Goal: Information Seeking & Learning: Check status

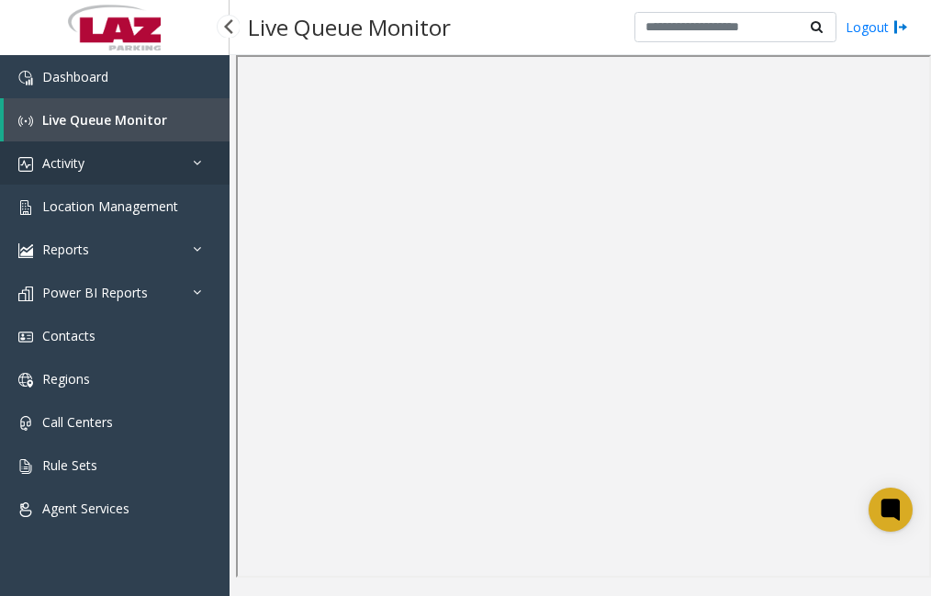
click at [96, 158] on link "Activity" at bounding box center [115, 162] width 230 height 43
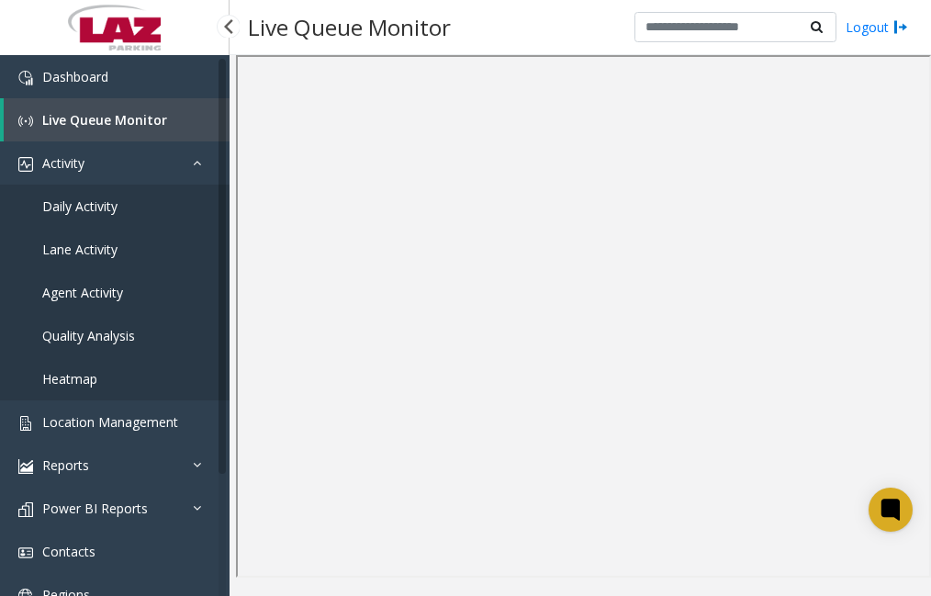
click at [138, 283] on link "Agent Activity" at bounding box center [115, 292] width 230 height 43
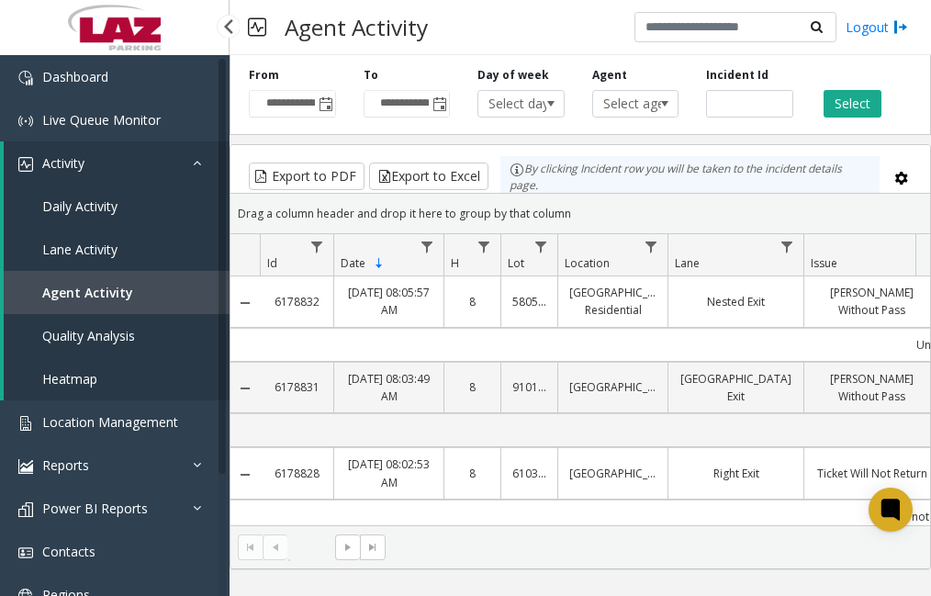
click at [103, 200] on span "Daily Activity" at bounding box center [79, 205] width 75 height 17
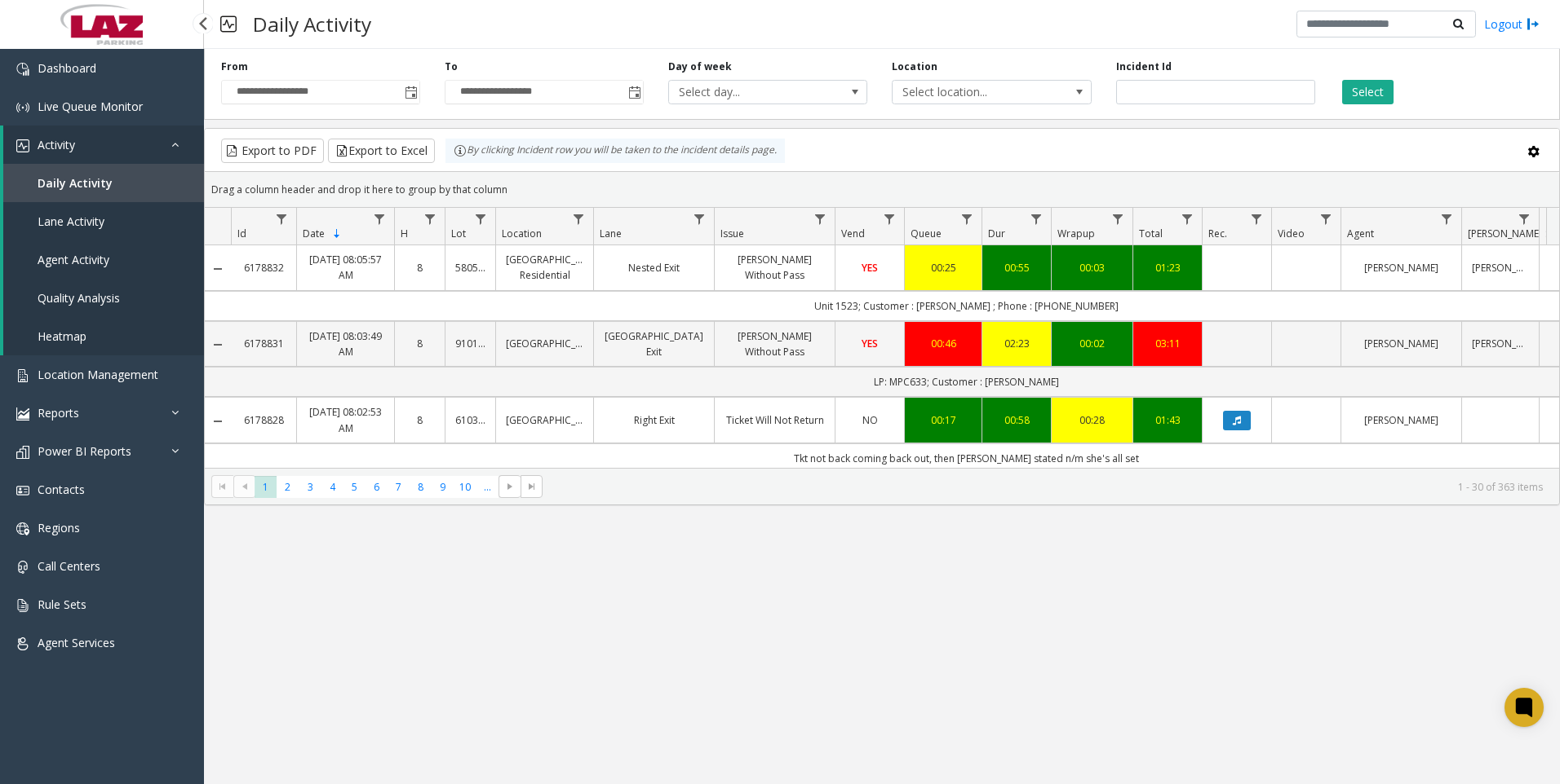
click at [92, 255] on span "Agent Activity" at bounding box center [73, 259] width 72 height 15
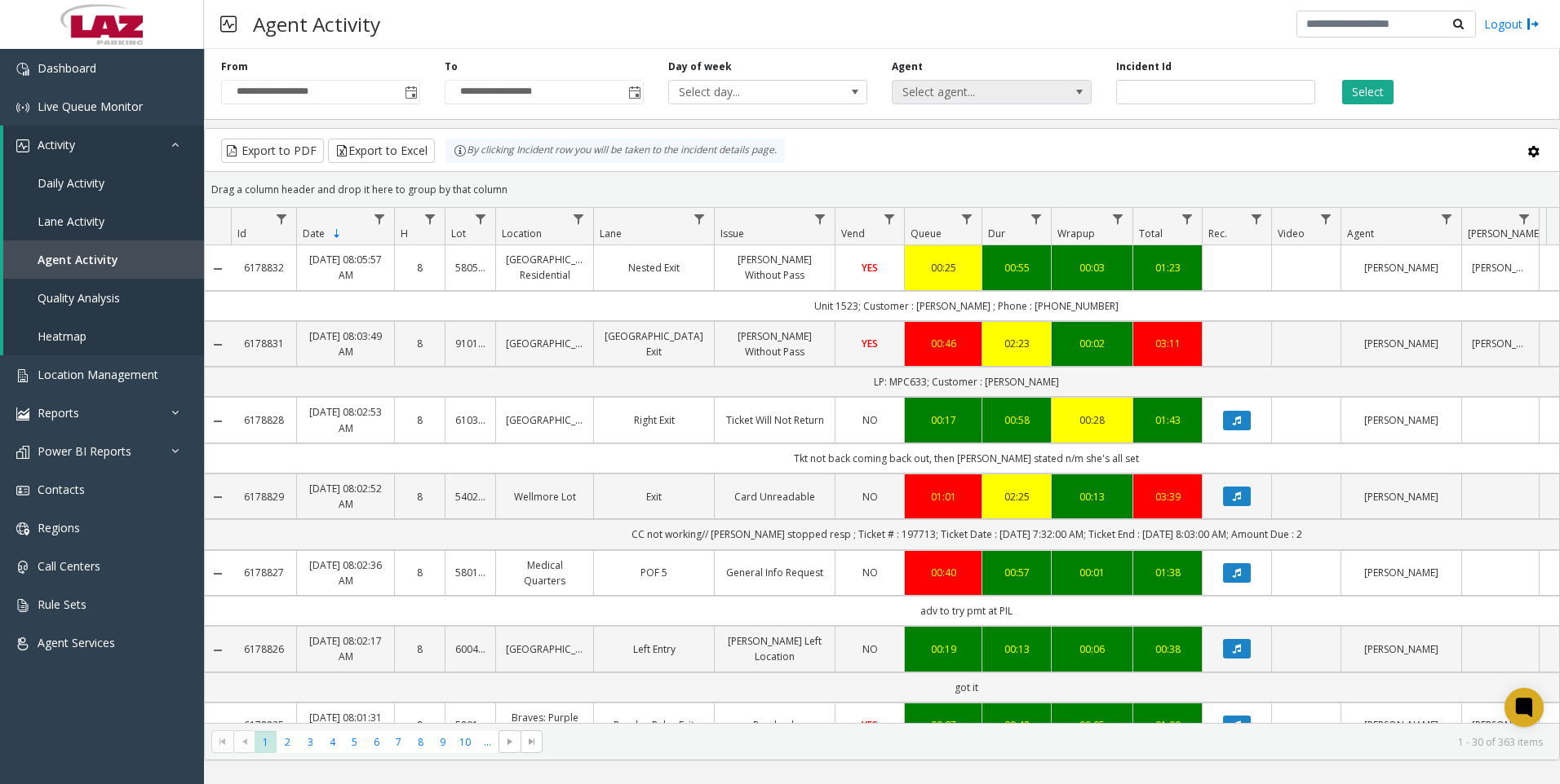
click at [998, 89] on span "Select agent..." at bounding box center [972, 92] width 158 height 23
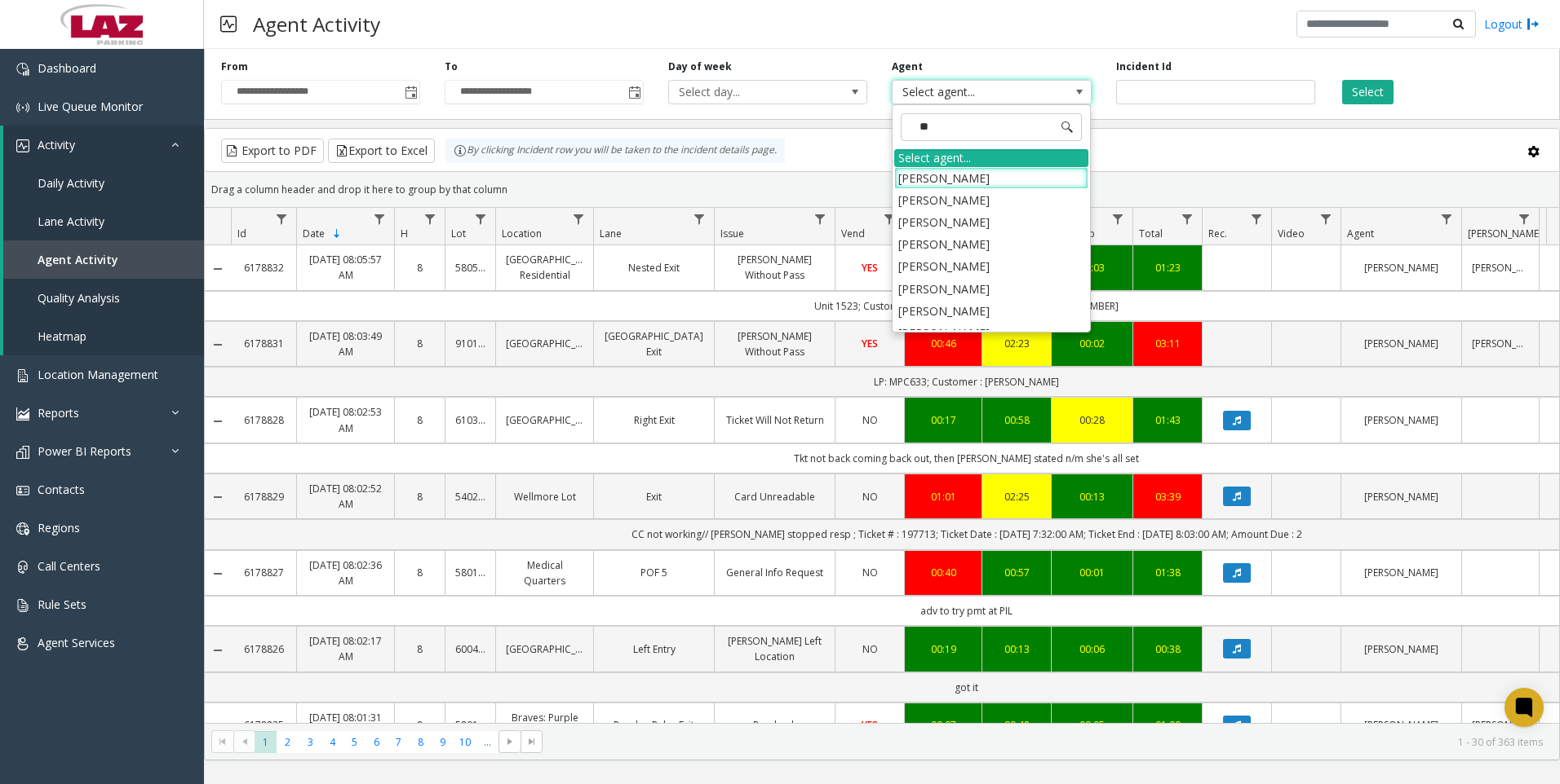
type input "***"
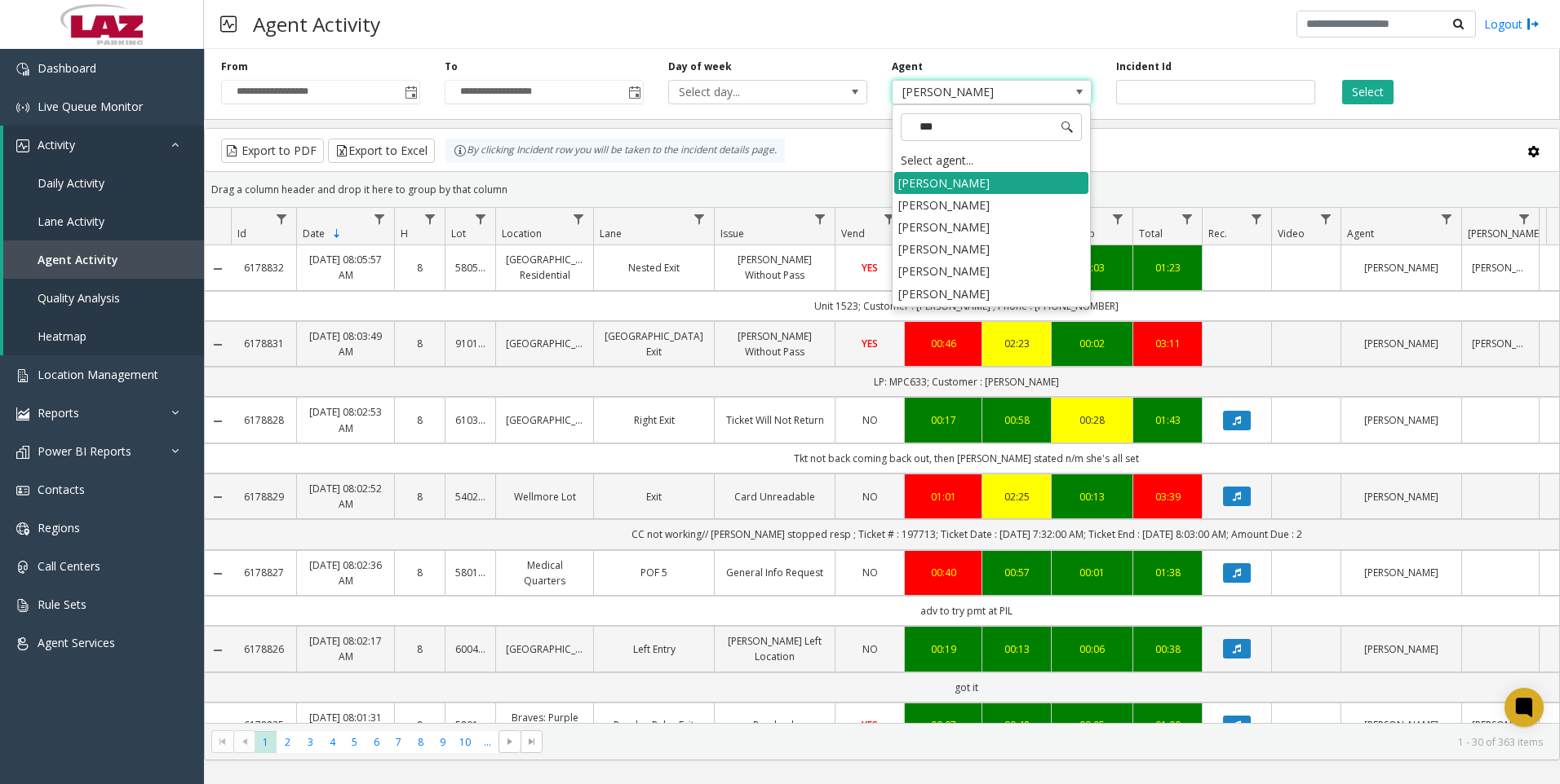
click at [964, 178] on li "[PERSON_NAME]" at bounding box center [991, 183] width 195 height 22
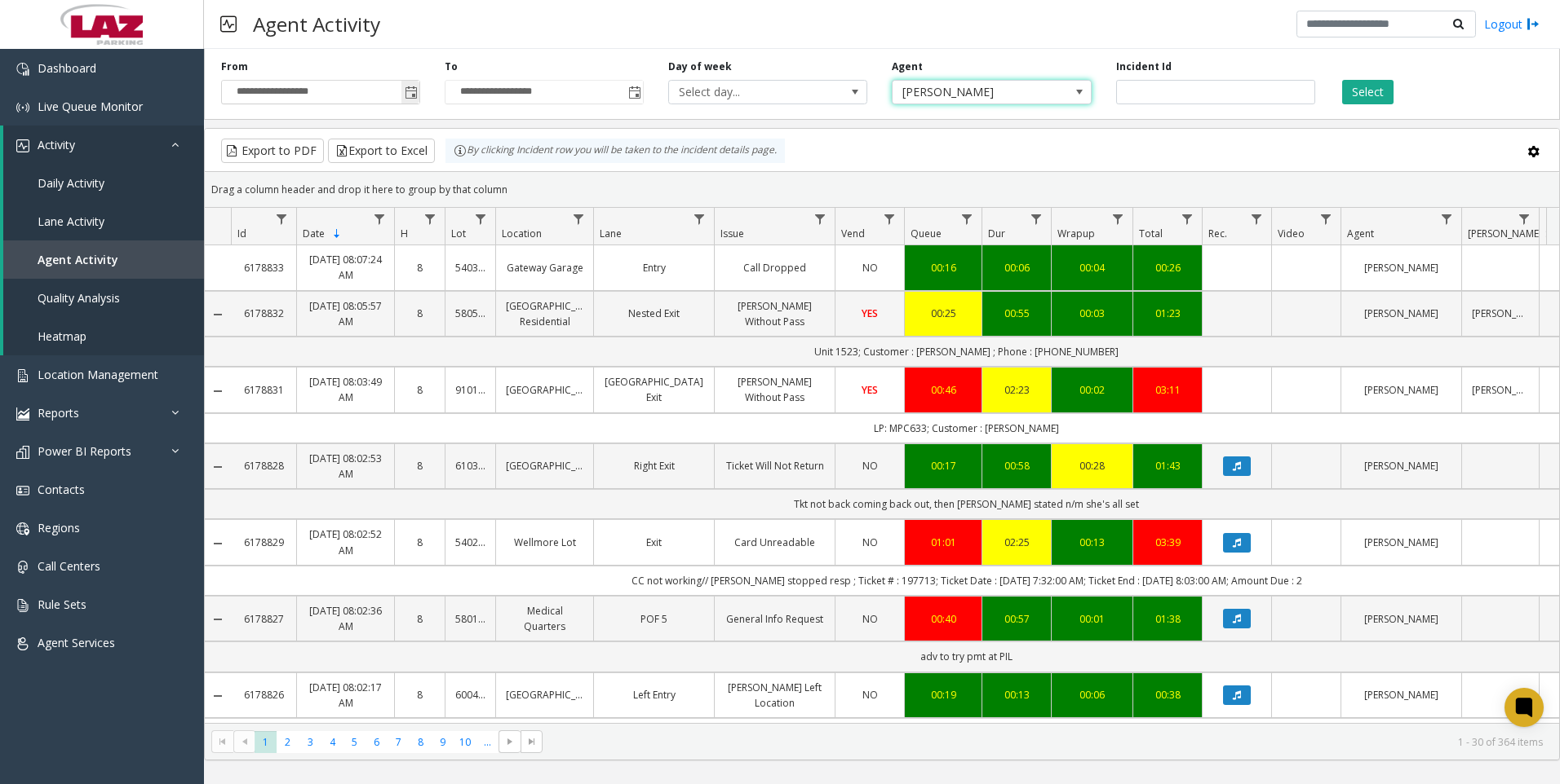
click at [413, 99] on span "Toggle popup" at bounding box center [411, 92] width 13 height 13
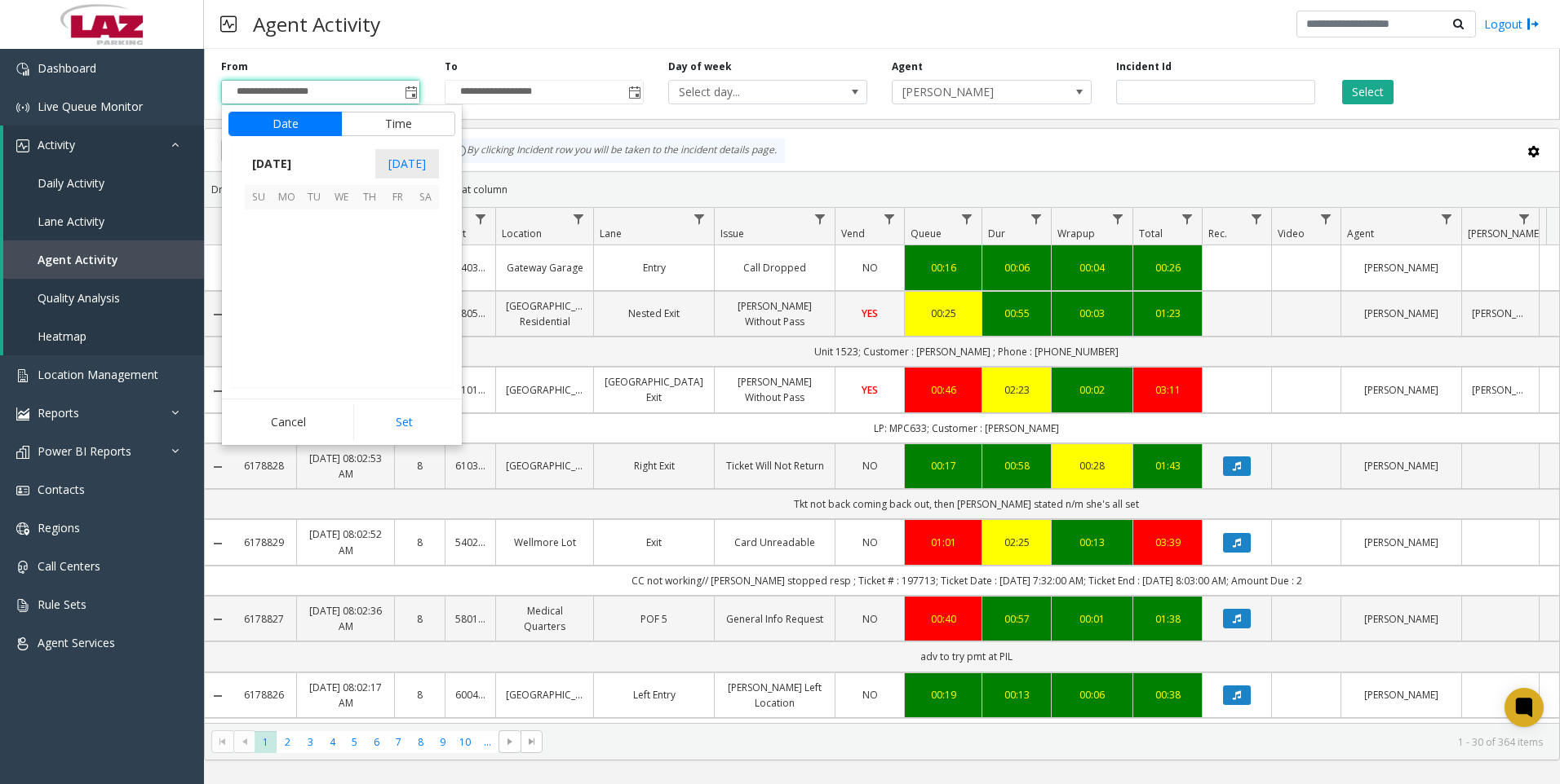
scroll to position [292648, 0]
click at [307, 305] on span "23" at bounding box center [314, 306] width 28 height 28
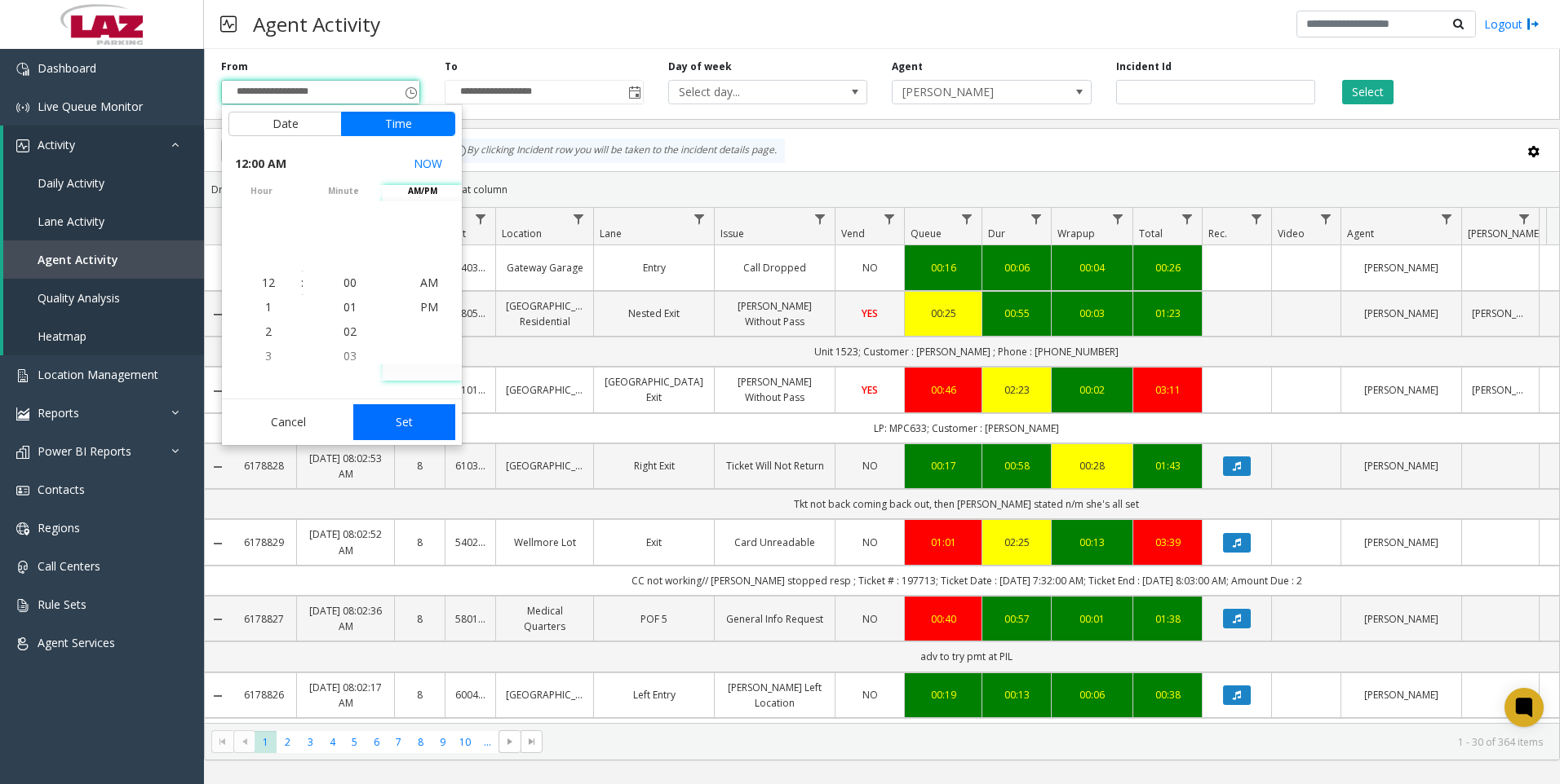
click at [425, 419] on button "Set" at bounding box center [405, 423] width 103 height 36
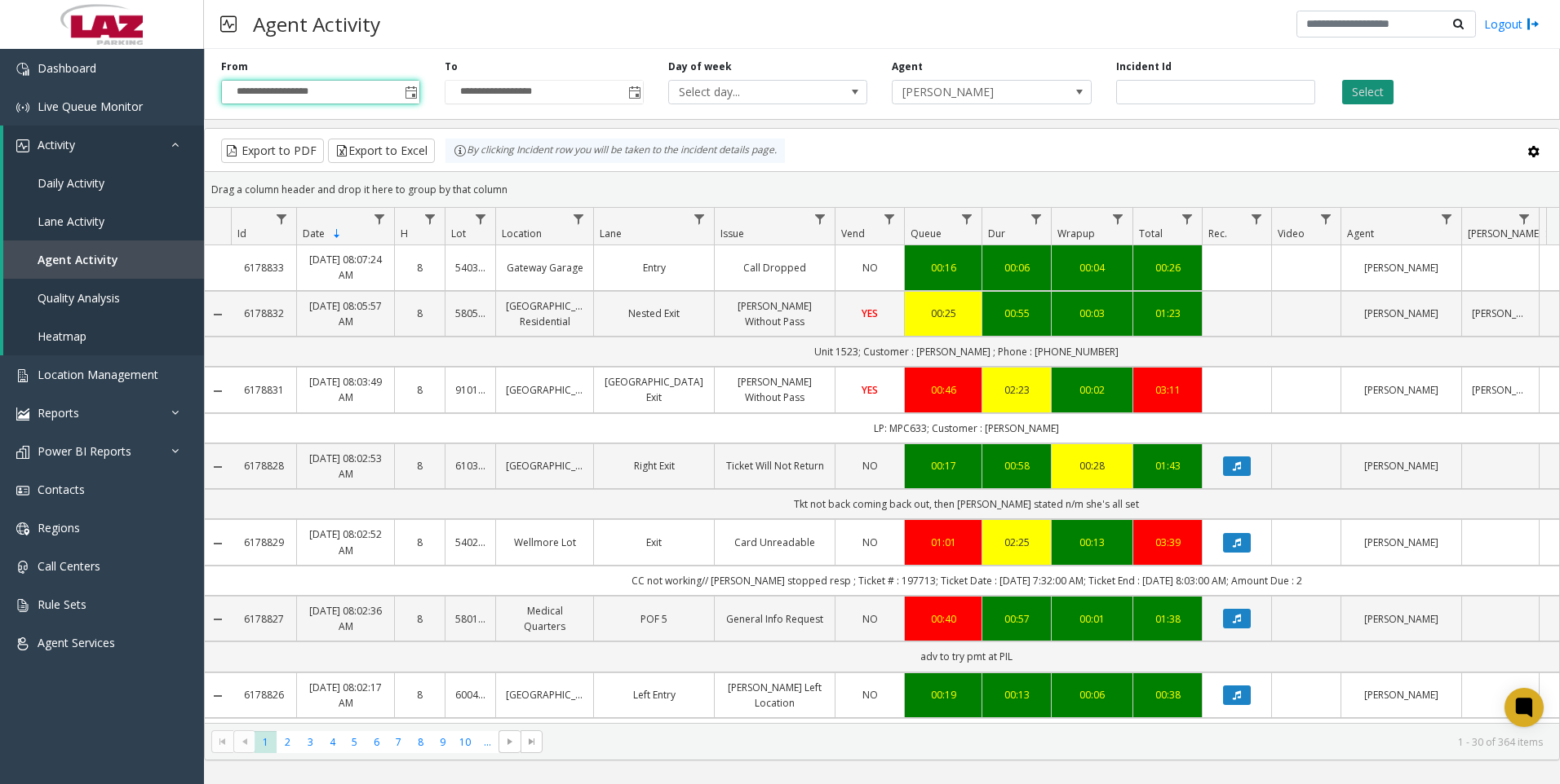
click at [1365, 95] on button "Select" at bounding box center [1368, 92] width 52 height 25
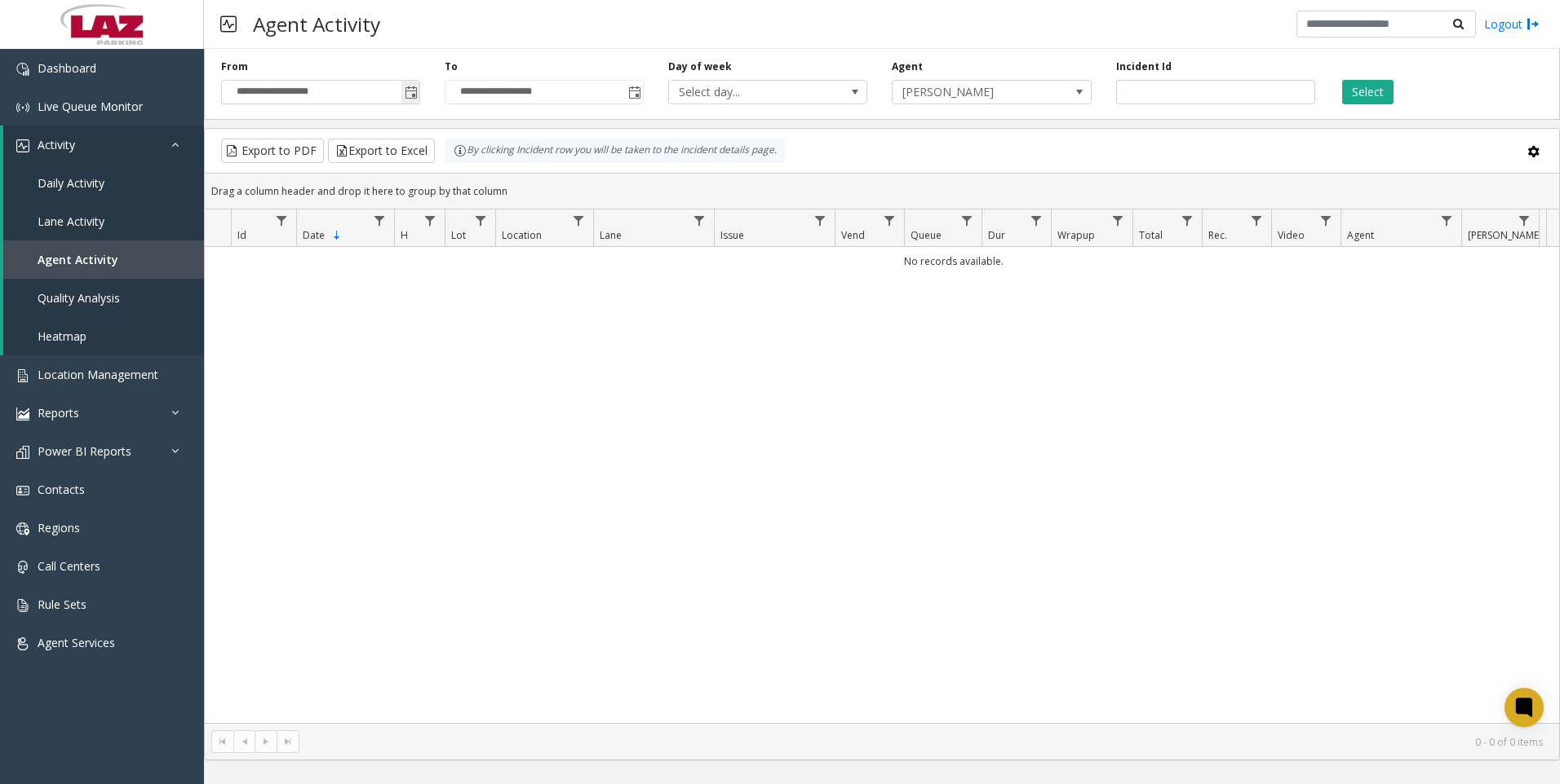
click at [413, 97] on span "Toggle popup" at bounding box center [411, 92] width 13 height 13
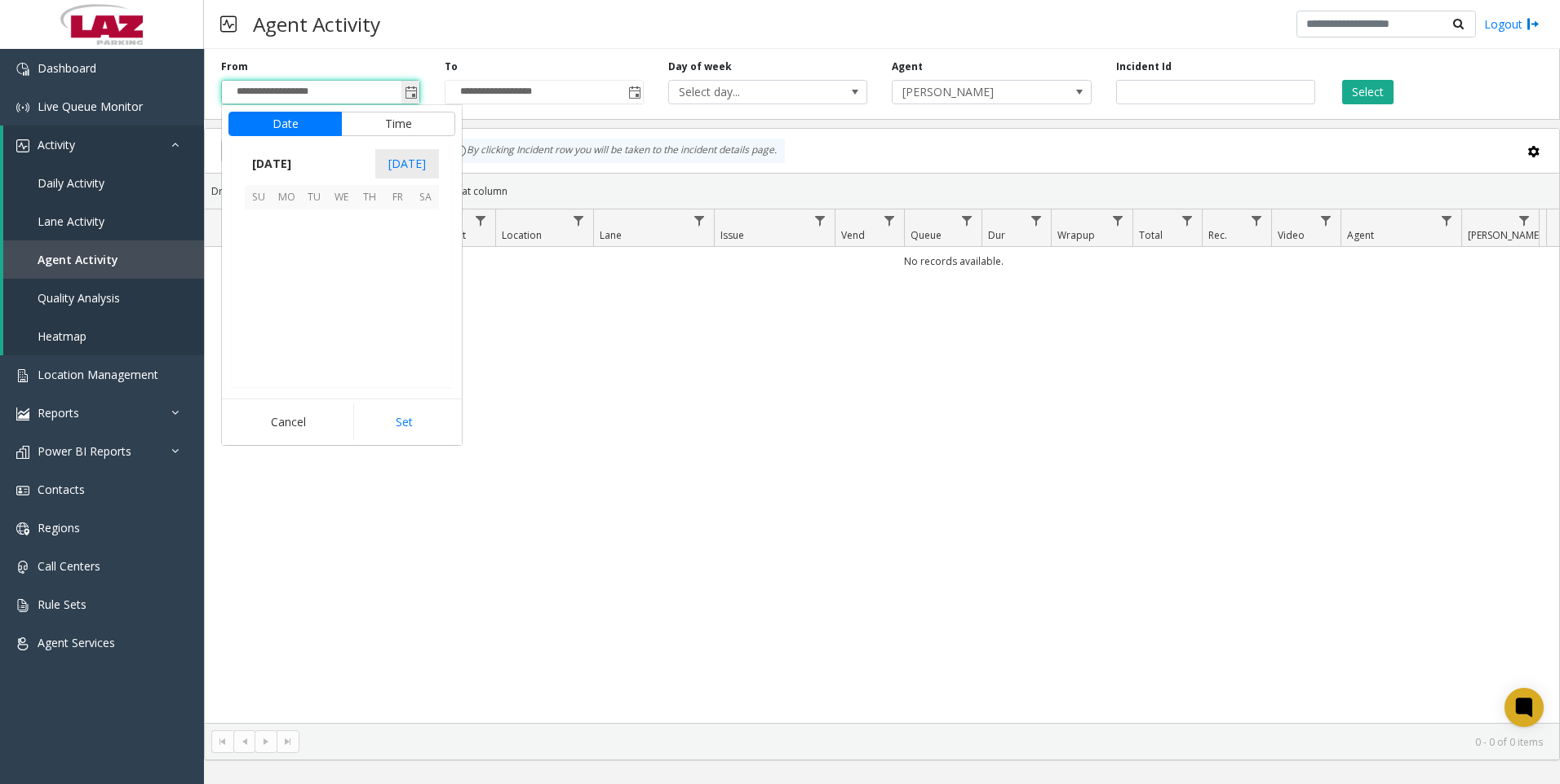
scroll to position [292648, 0]
click at [265, 305] on span "21" at bounding box center [259, 306] width 28 height 28
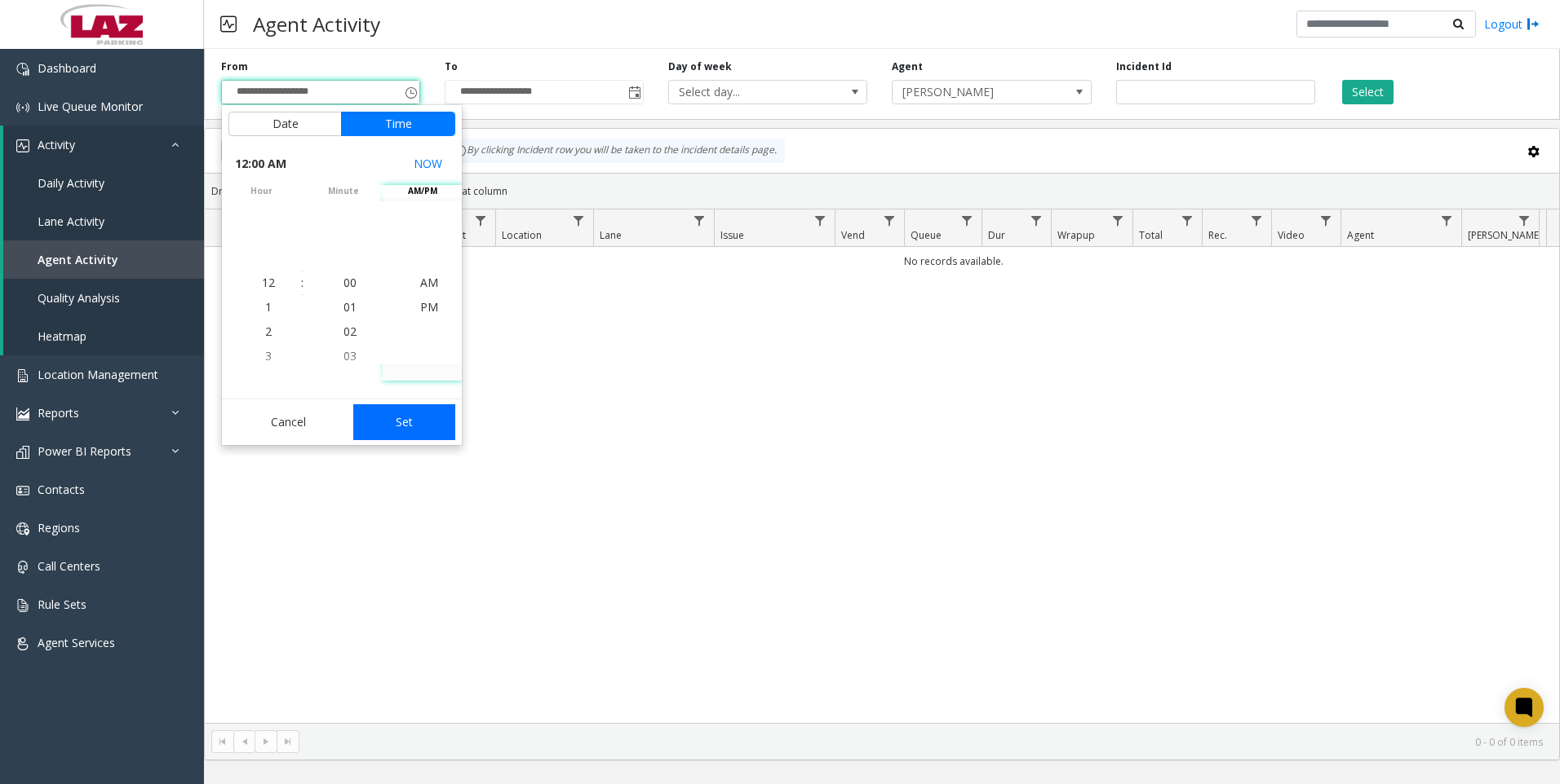
click at [415, 416] on button "Set" at bounding box center [405, 423] width 103 height 36
type input "**********"
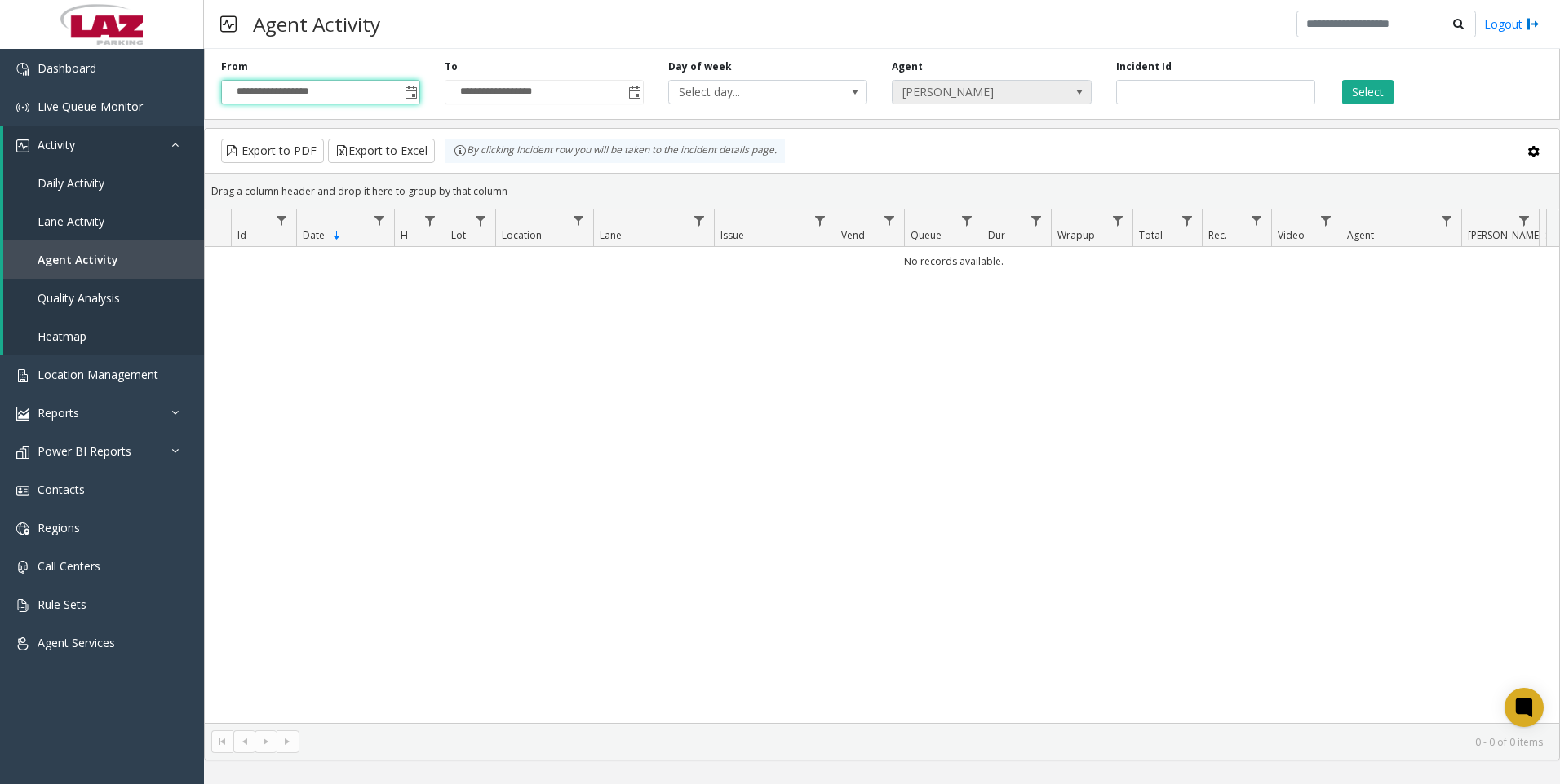
click at [1082, 94] on span at bounding box center [1079, 91] width 13 height 13
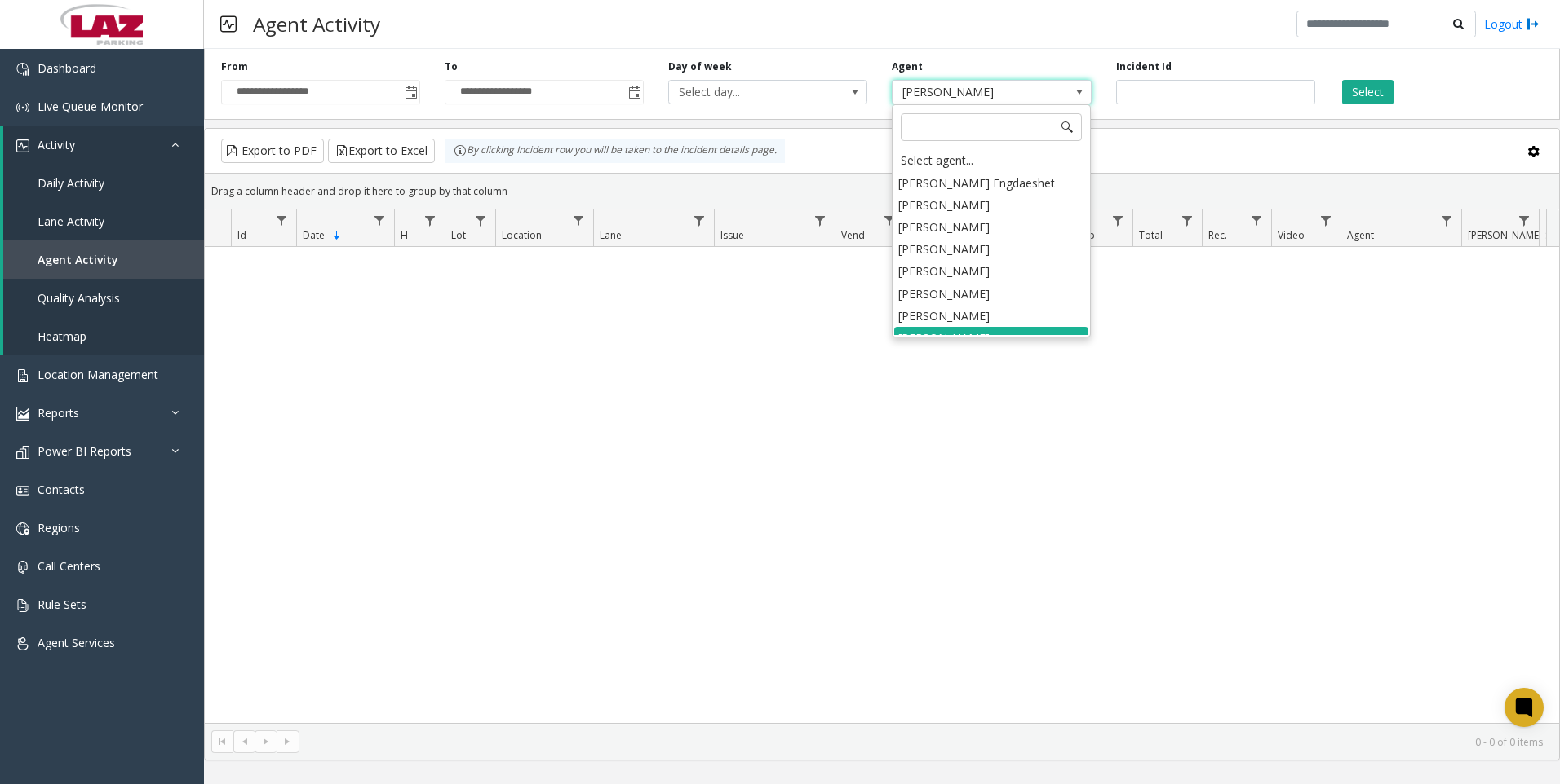
scroll to position [14, 0]
click at [993, 327] on li "[PERSON_NAME]" at bounding box center [991, 324] width 195 height 22
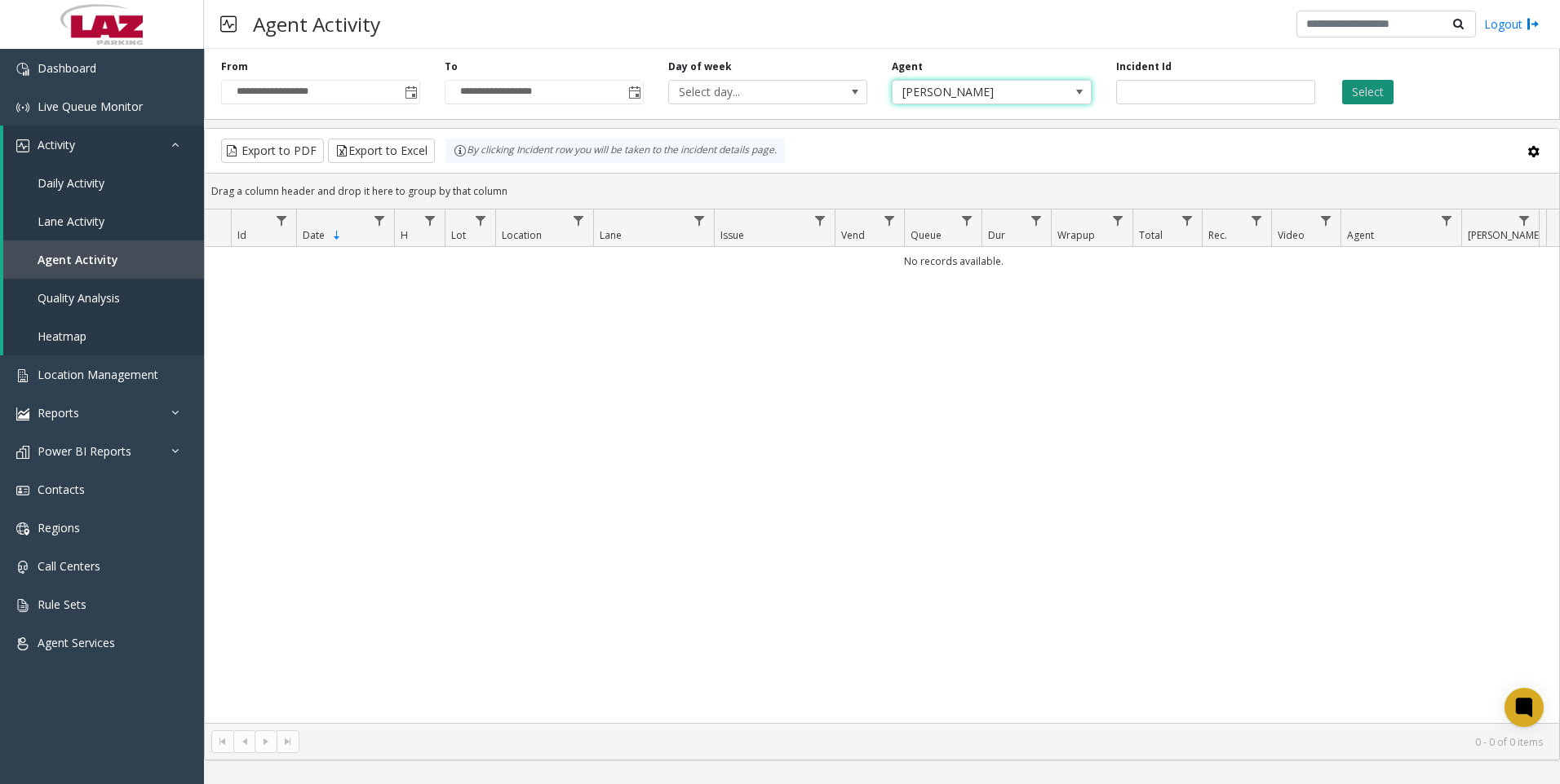
click at [1354, 90] on button "Select" at bounding box center [1368, 92] width 52 height 25
click at [90, 107] on span "Live Queue Monitor" at bounding box center [90, 106] width 105 height 15
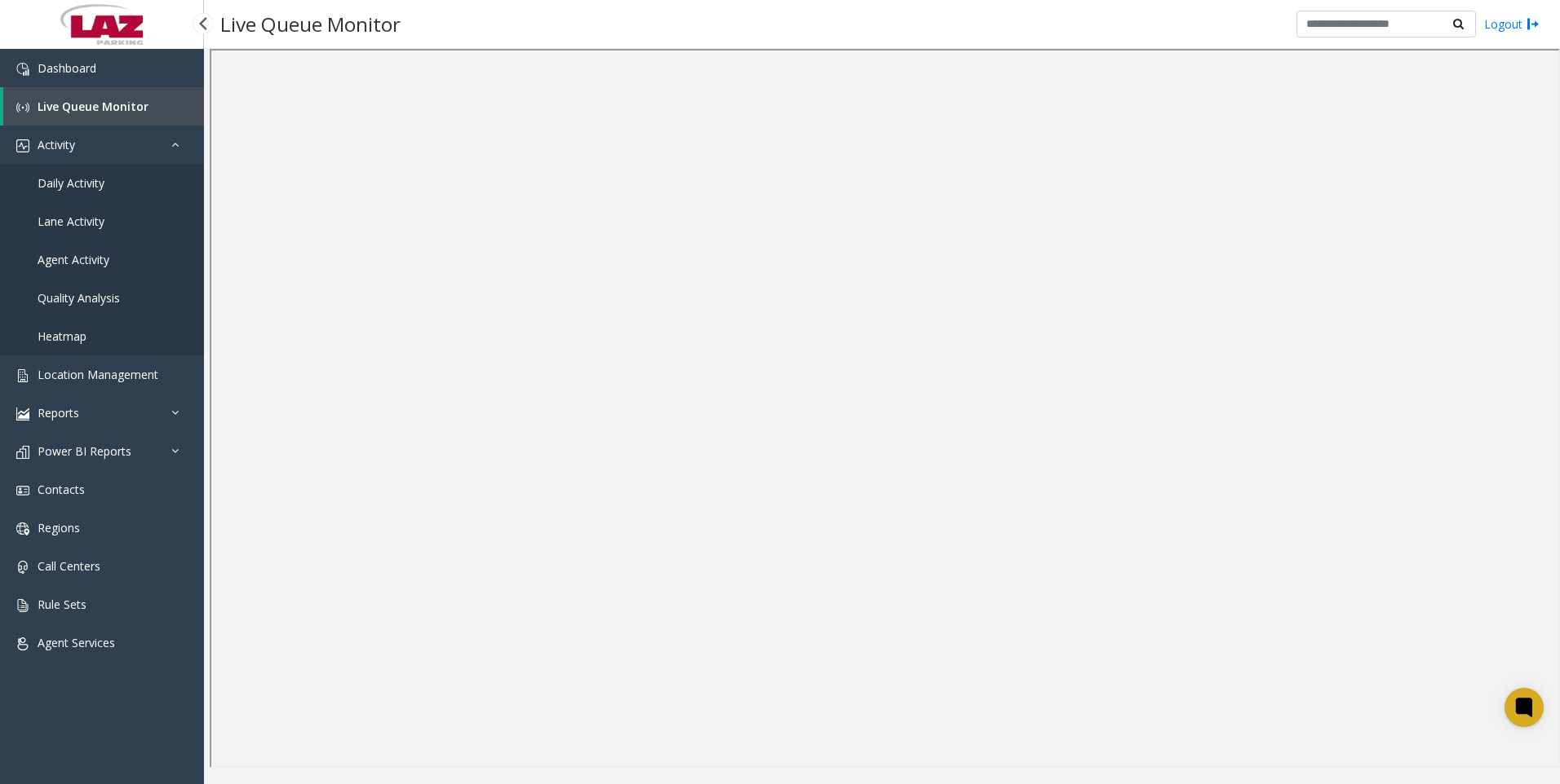
click at [82, 170] on link "Daily Activity" at bounding box center [102, 183] width 204 height 38
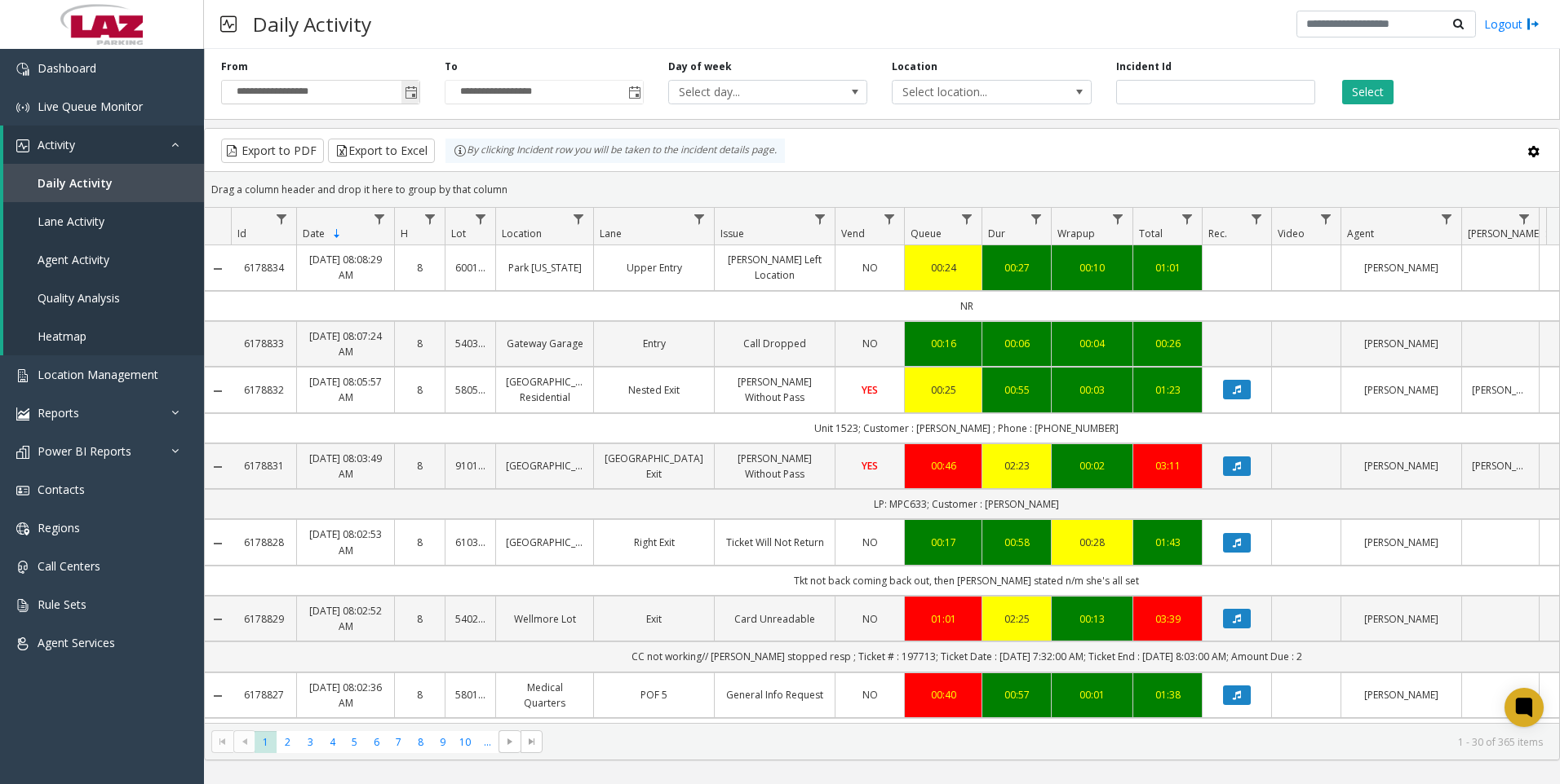
click at [405, 98] on span "Toggle popup" at bounding box center [411, 92] width 13 height 13
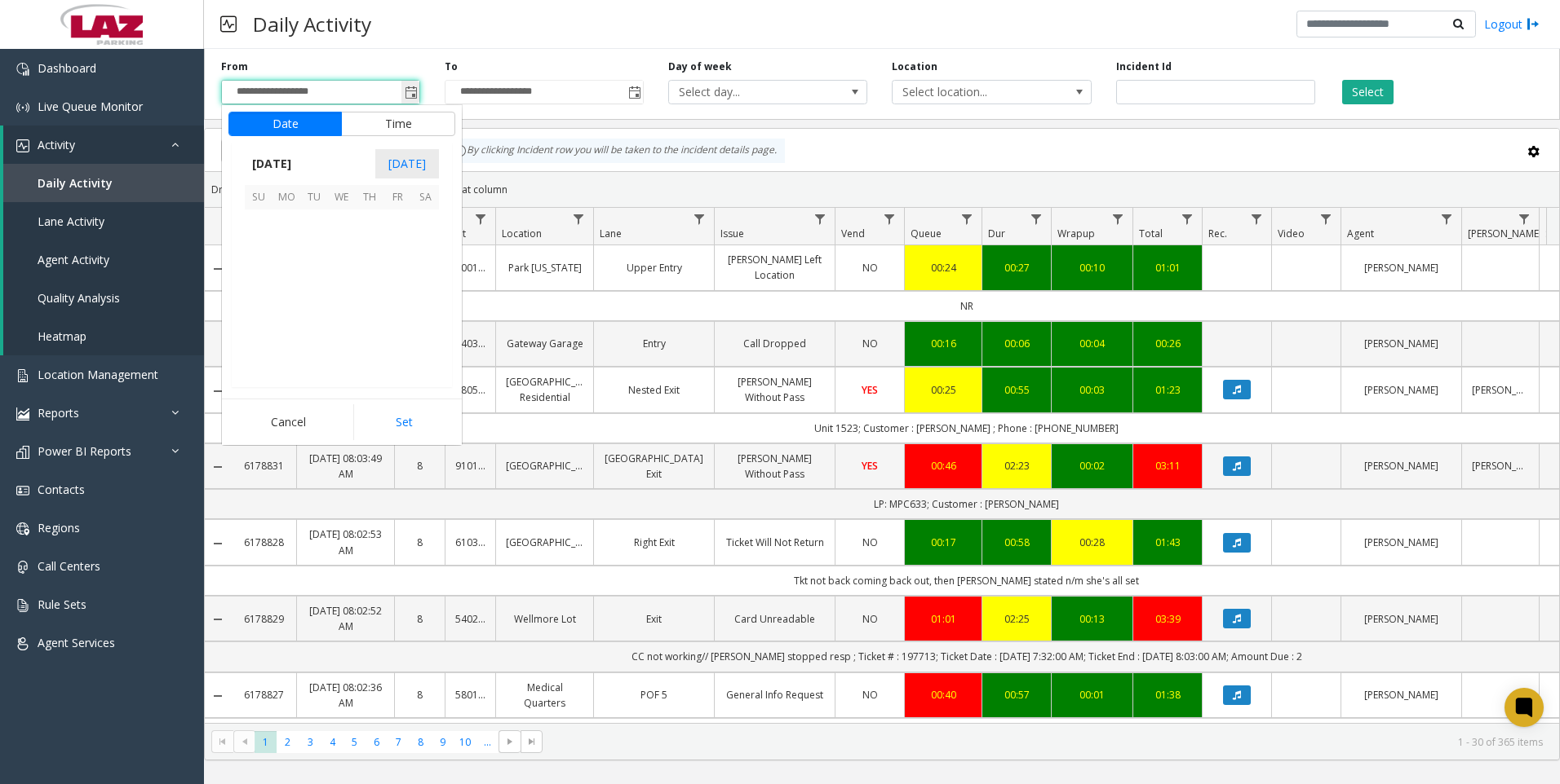
scroll to position [292648, 0]
click at [285, 312] on span "22" at bounding box center [286, 306] width 28 height 28
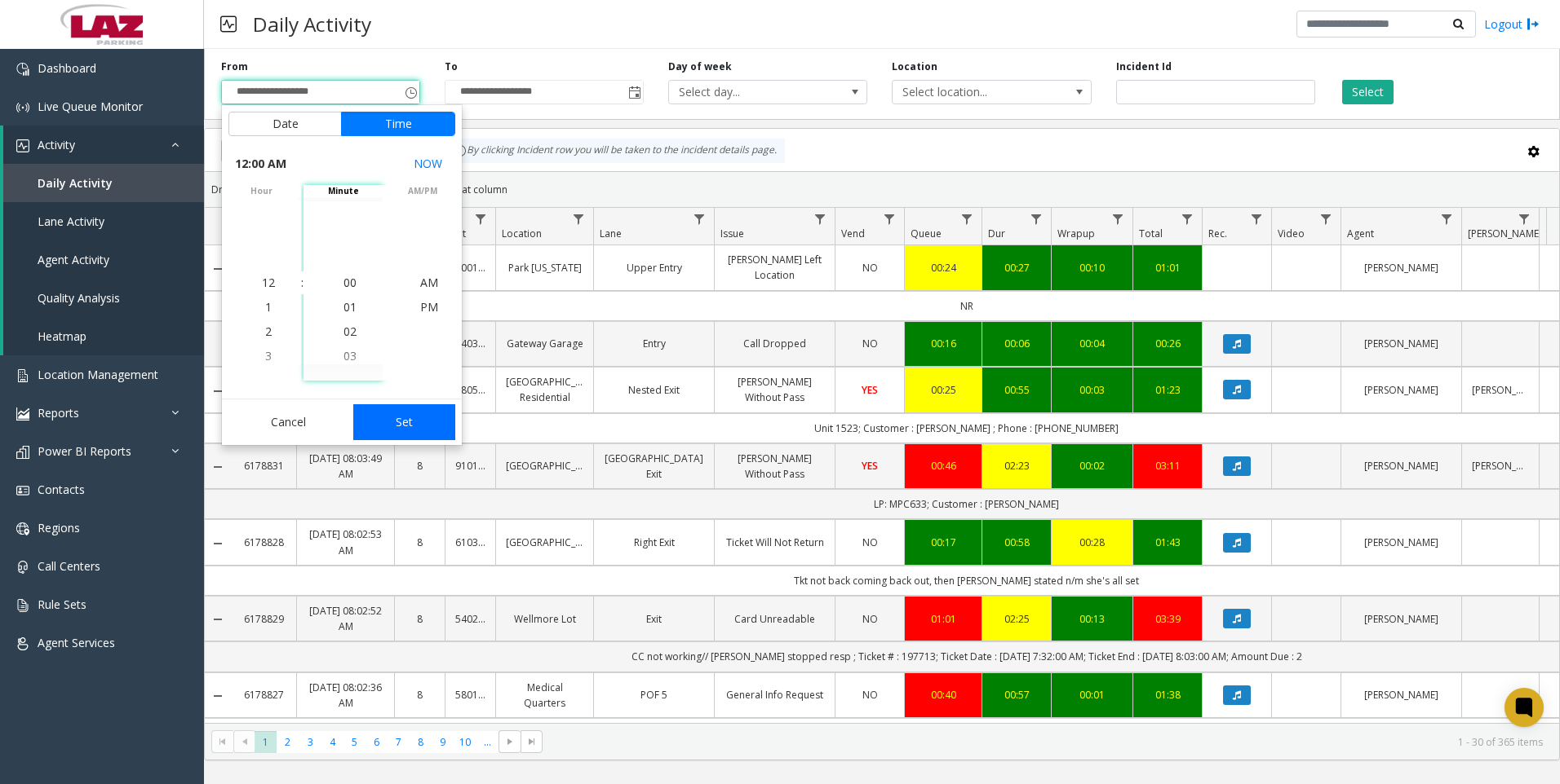
click at [404, 421] on button "Set" at bounding box center [405, 423] width 103 height 36
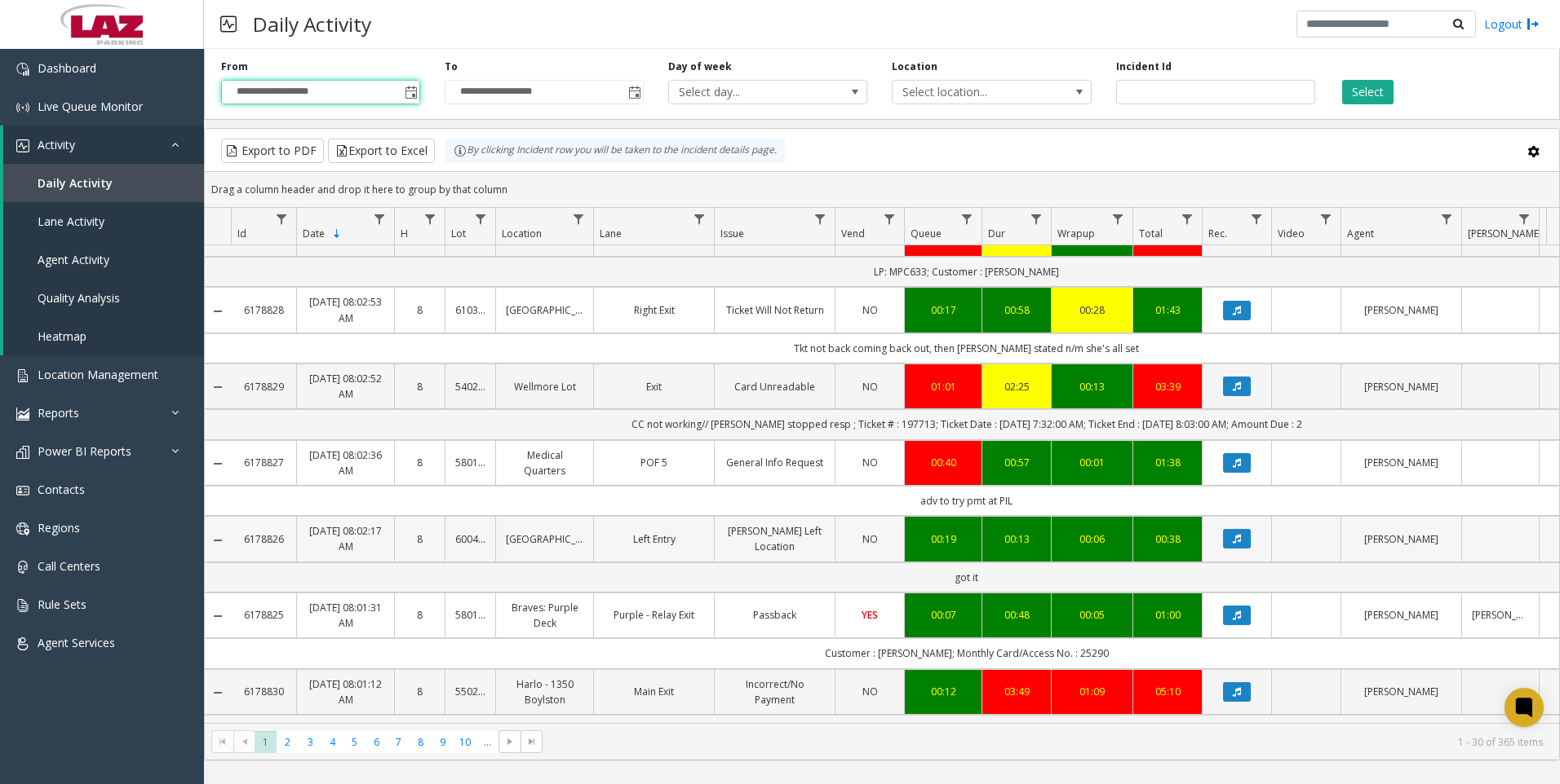
scroll to position [0, 0]
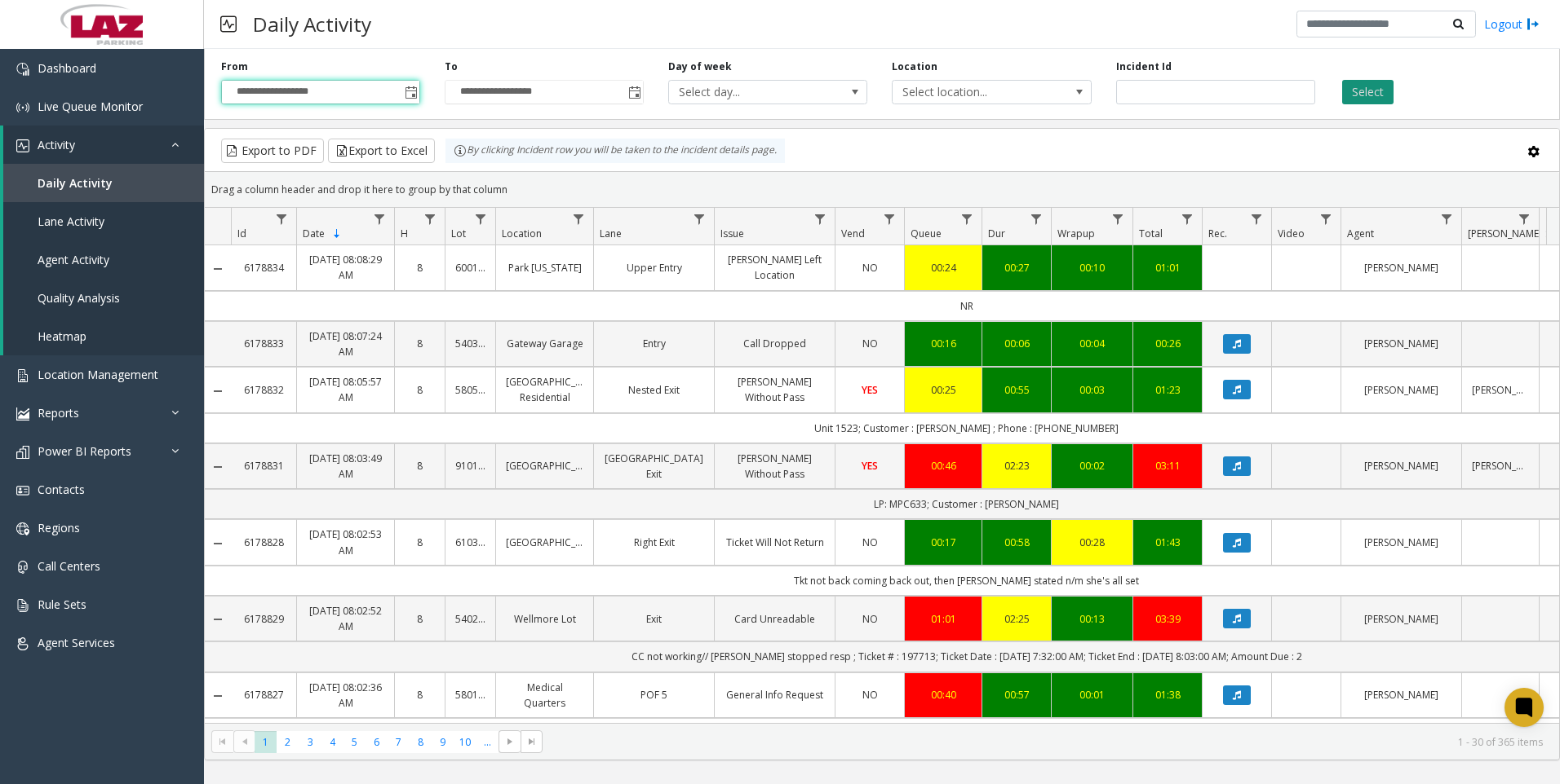
click at [1380, 88] on button "Select" at bounding box center [1368, 92] width 52 height 25
click at [416, 95] on span "Toggle popup" at bounding box center [411, 92] width 13 height 13
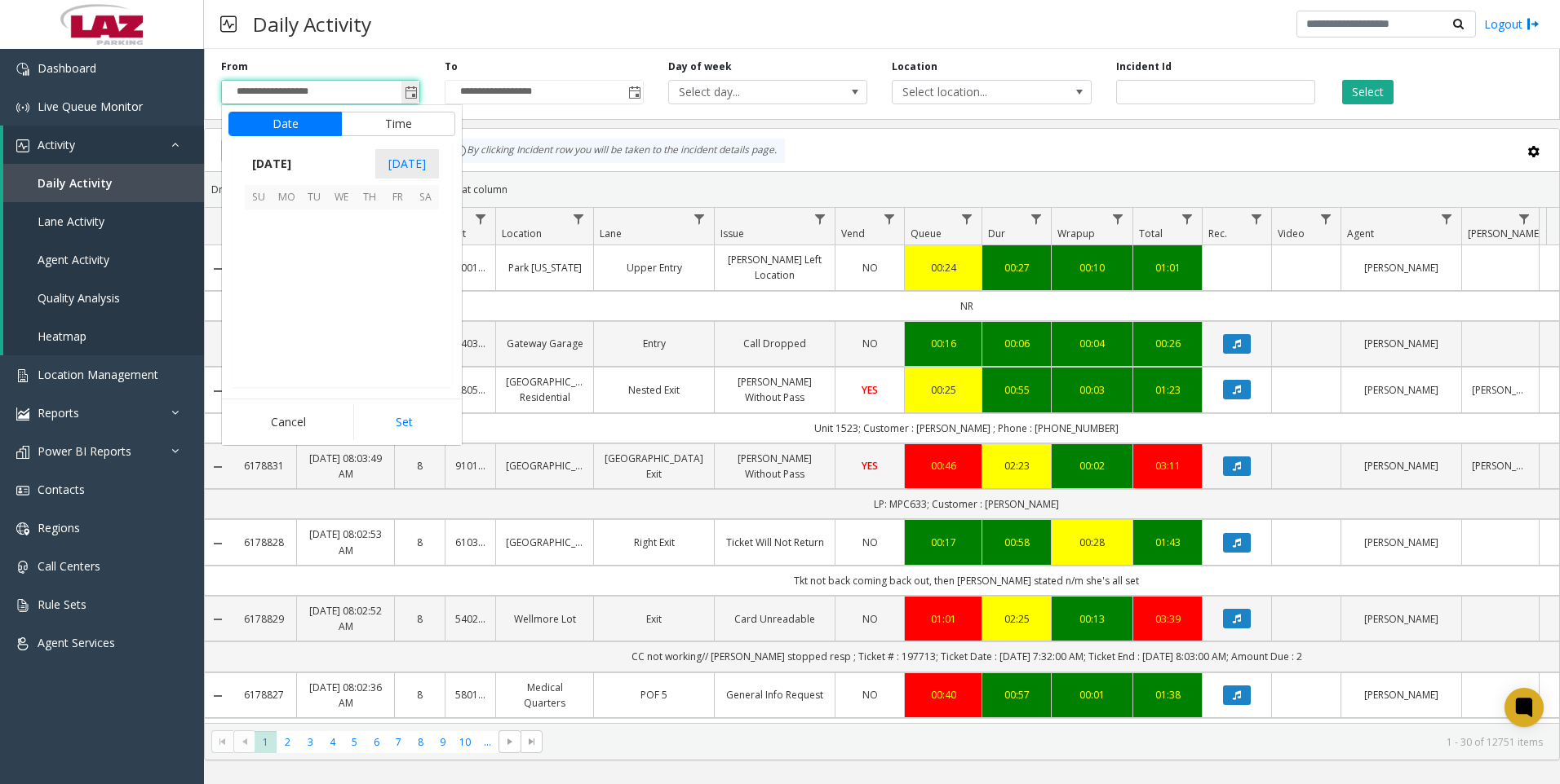
scroll to position [292648, 0]
click at [292, 274] on span "15" at bounding box center [286, 278] width 28 height 28
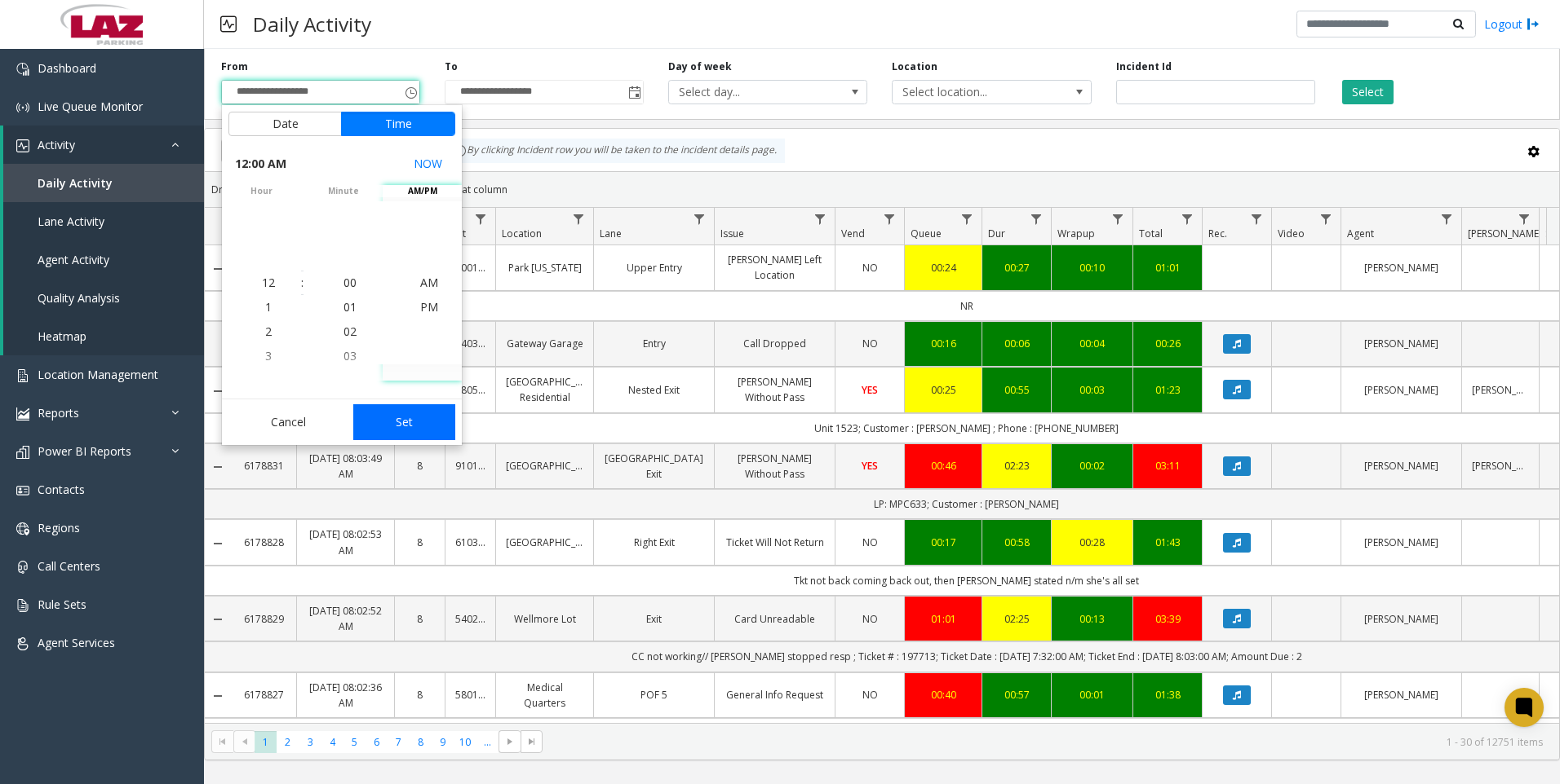
click at [413, 428] on button "Set" at bounding box center [405, 423] width 103 height 36
type input "**********"
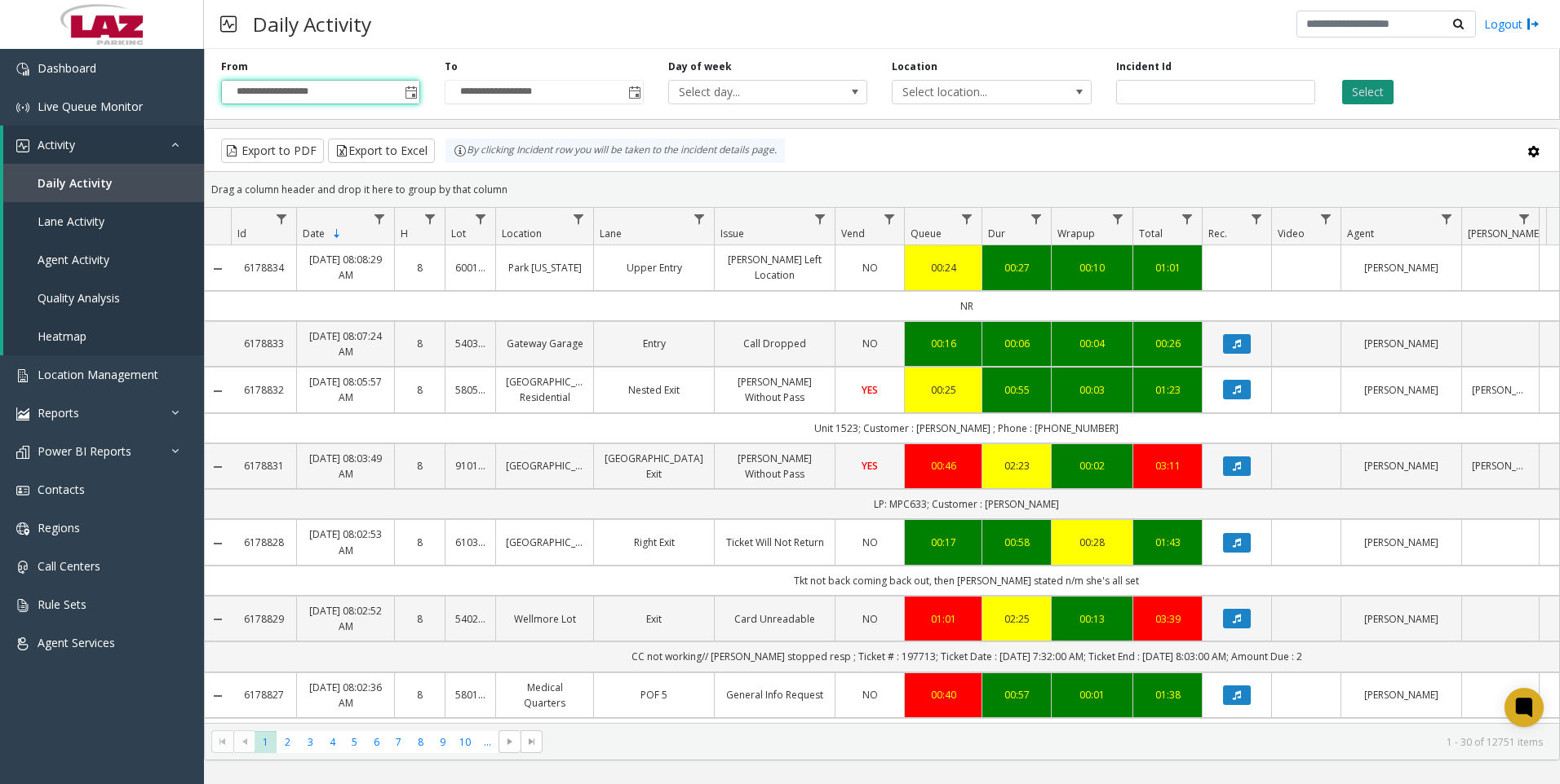
click at [1373, 83] on button "Select" at bounding box center [1368, 92] width 52 height 25
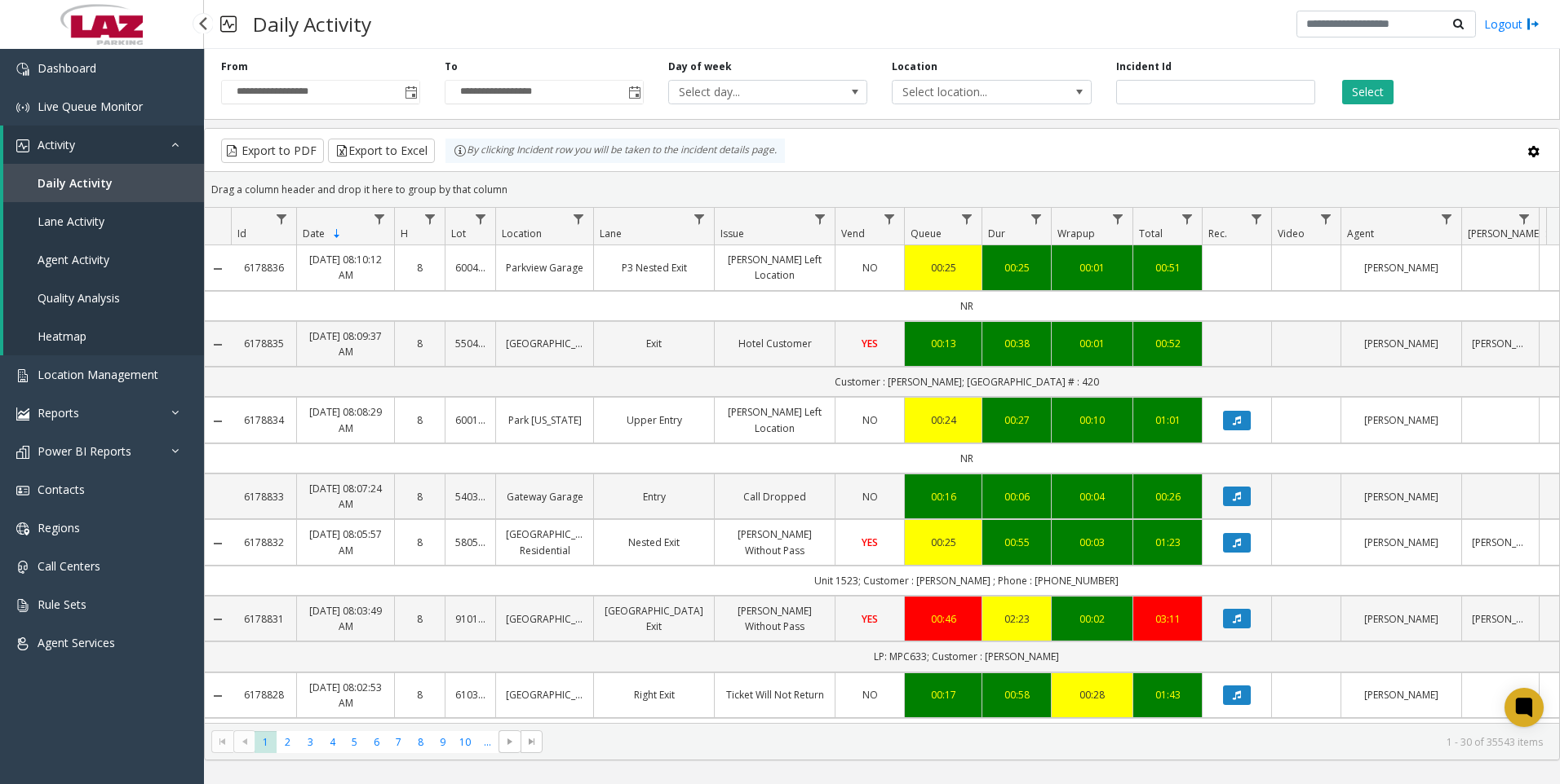
click at [98, 217] on span "Lane Activity" at bounding box center [70, 221] width 67 height 15
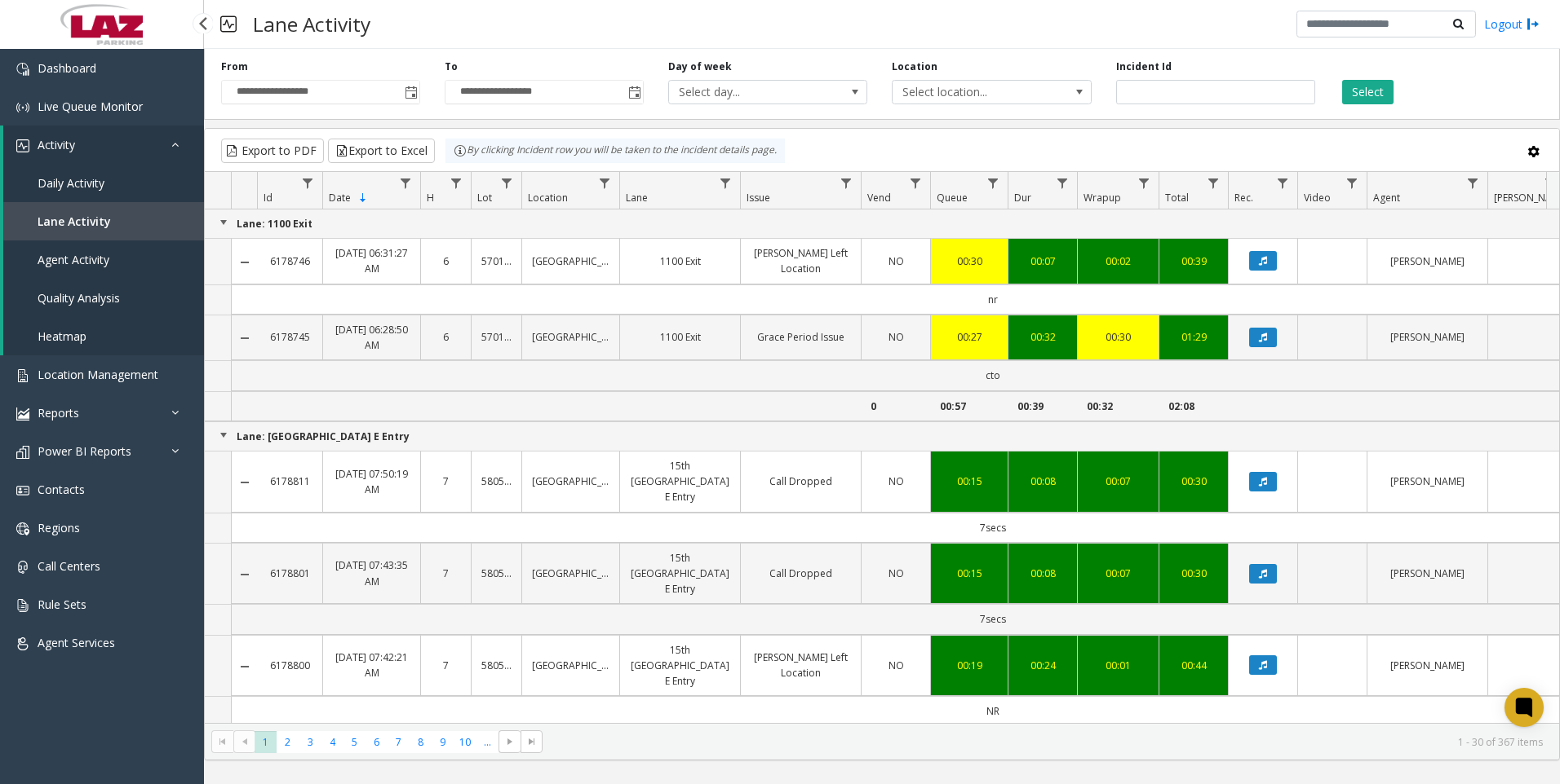
click at [96, 257] on span "Agent Activity" at bounding box center [73, 259] width 72 height 15
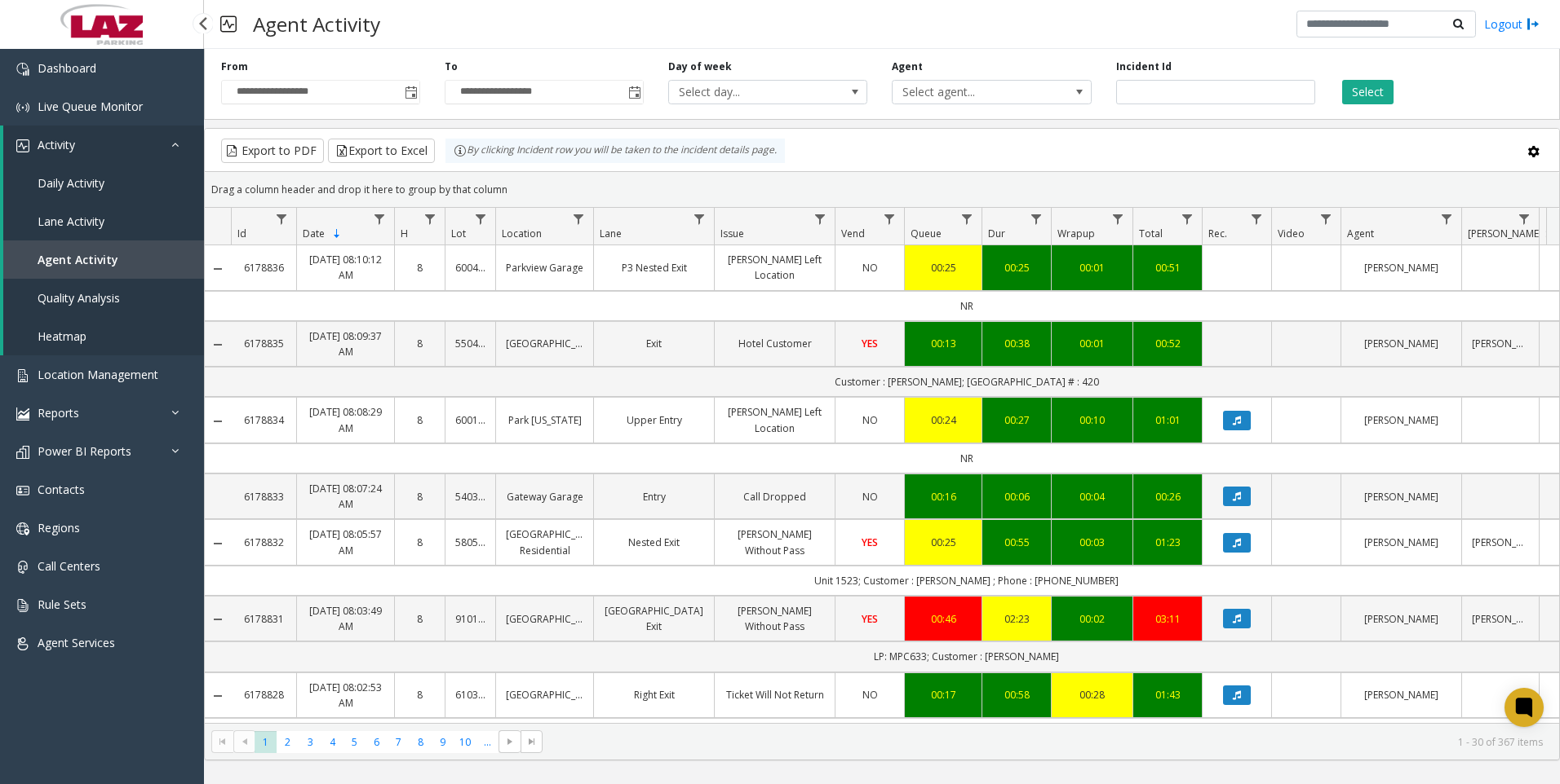
click at [84, 330] on span "Heatmap" at bounding box center [61, 336] width 49 height 15
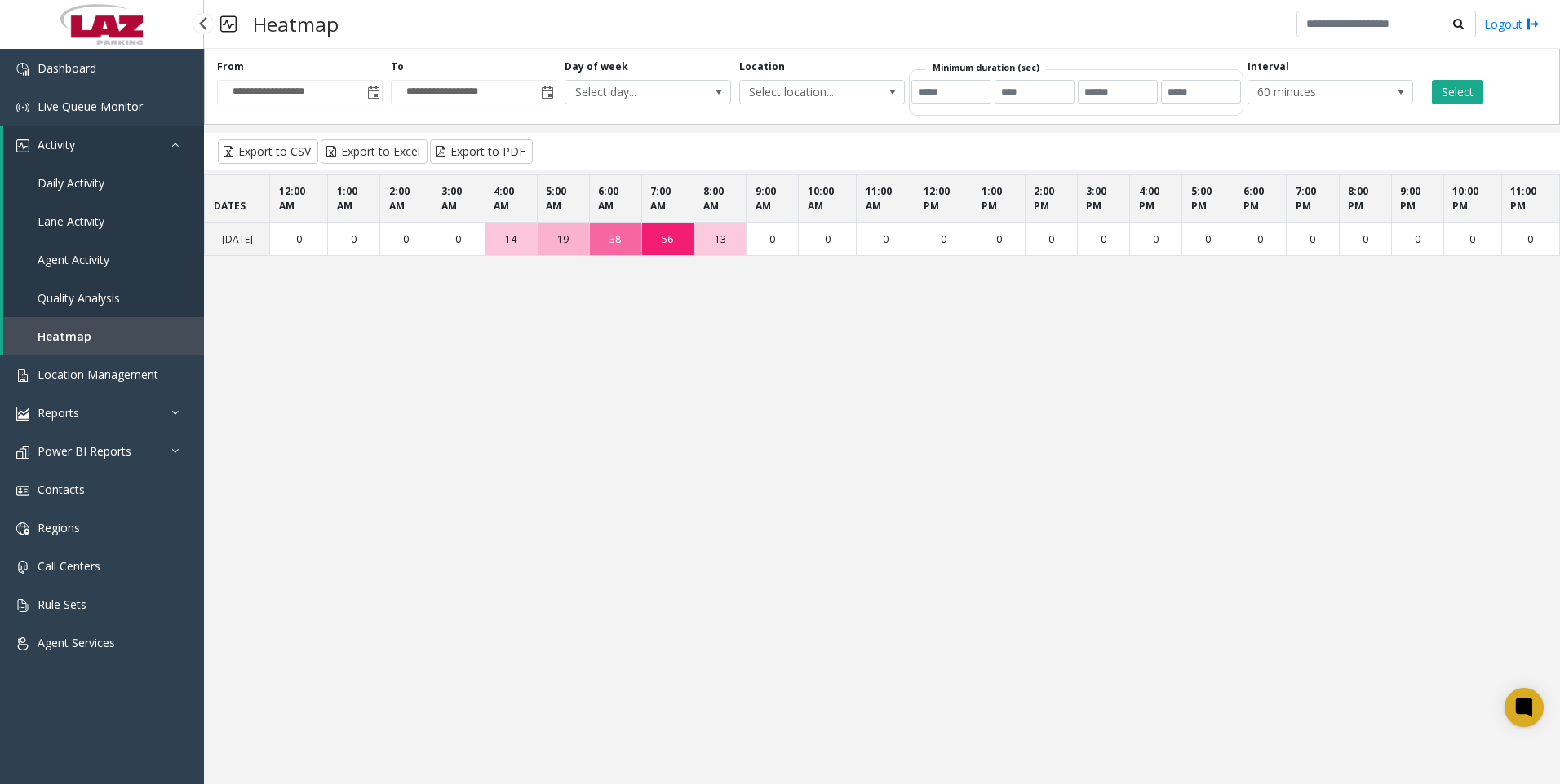
click at [88, 295] on span "Quality Analysis" at bounding box center [78, 297] width 83 height 15
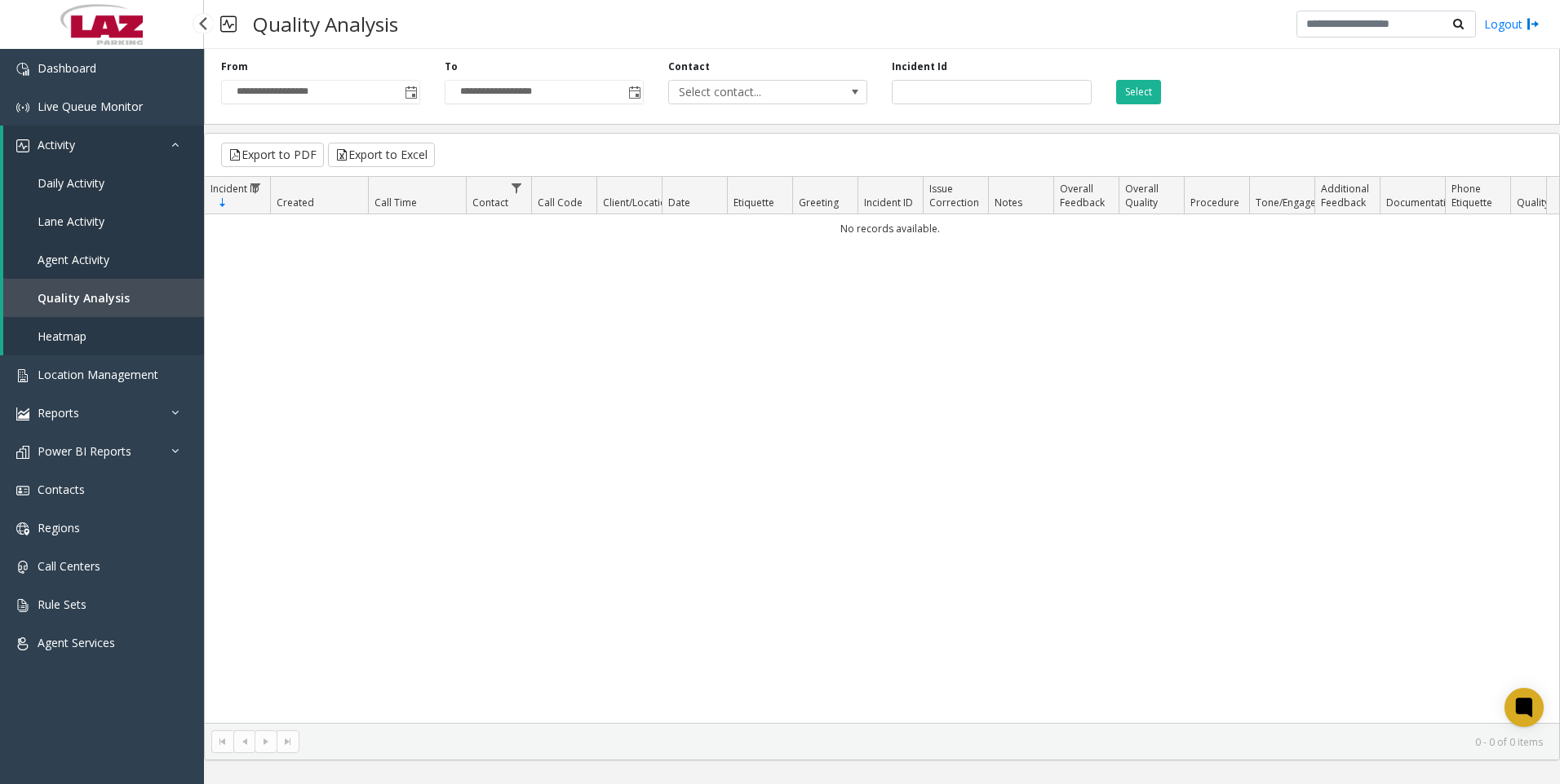
click at [86, 252] on span "Agent Activity" at bounding box center [73, 259] width 72 height 15
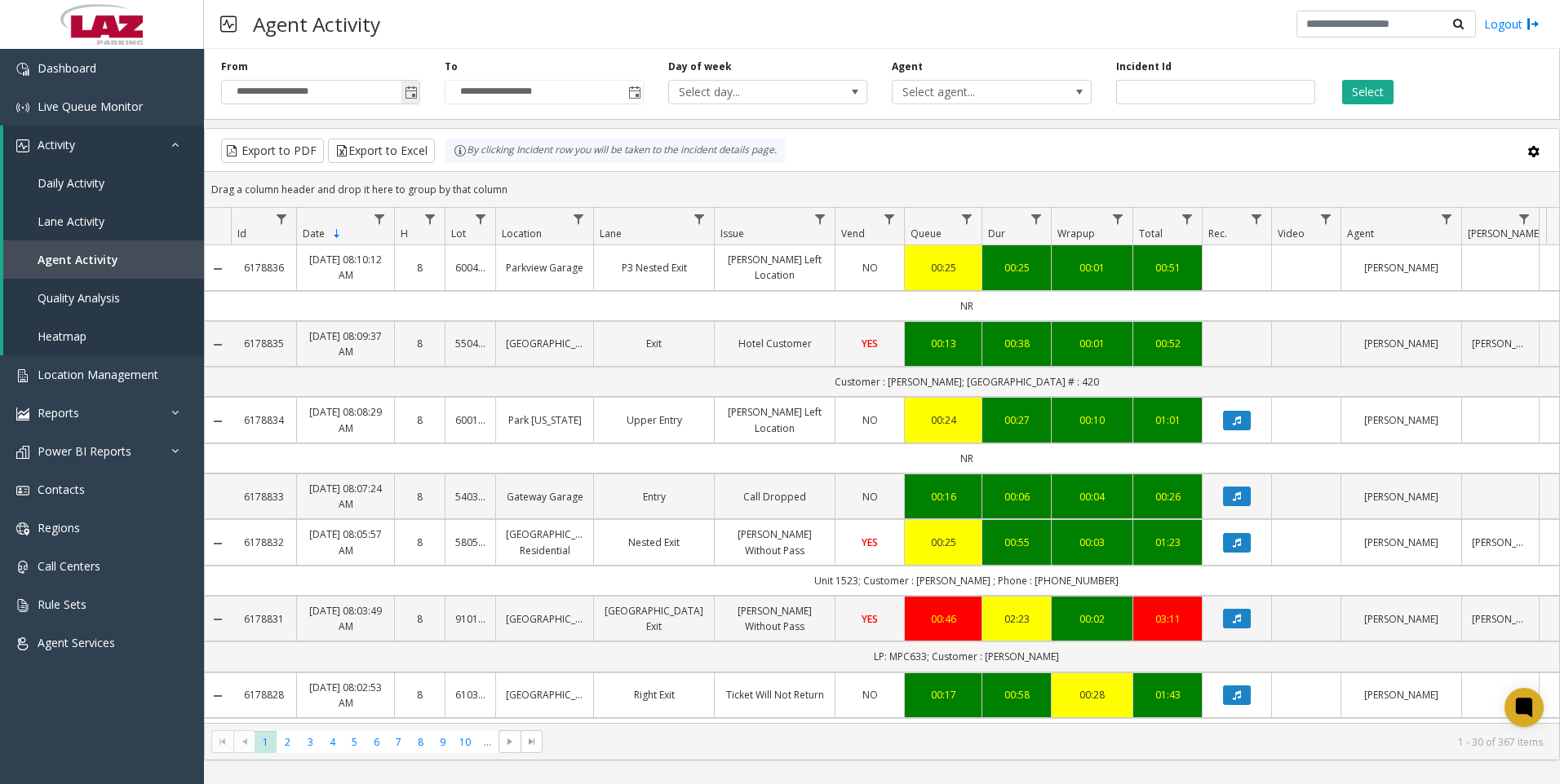
click at [410, 93] on span "Toggle popup" at bounding box center [411, 92] width 13 height 13
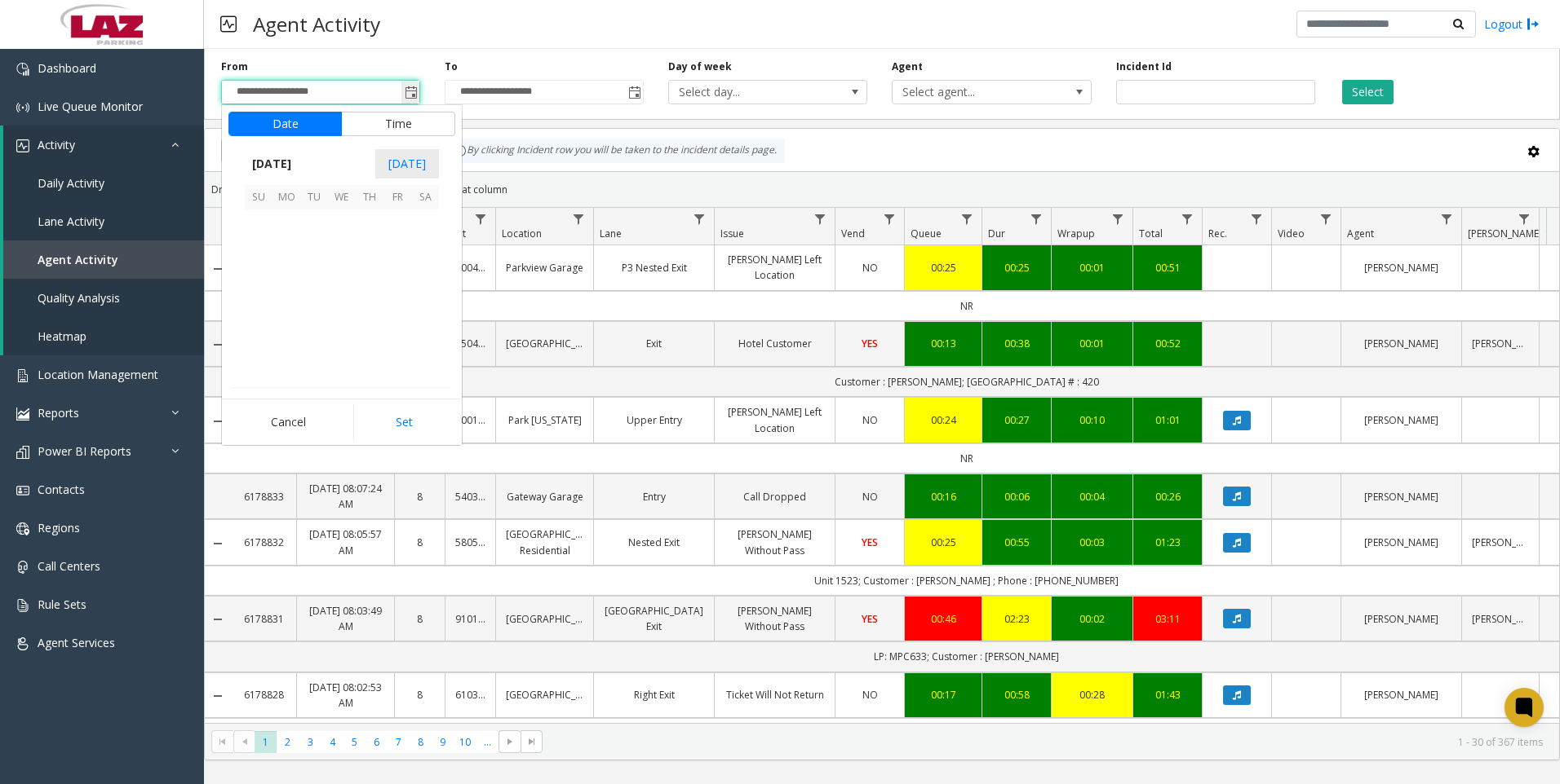
scroll to position [292648, 0]
click at [284, 222] on span "1" at bounding box center [286, 223] width 28 height 28
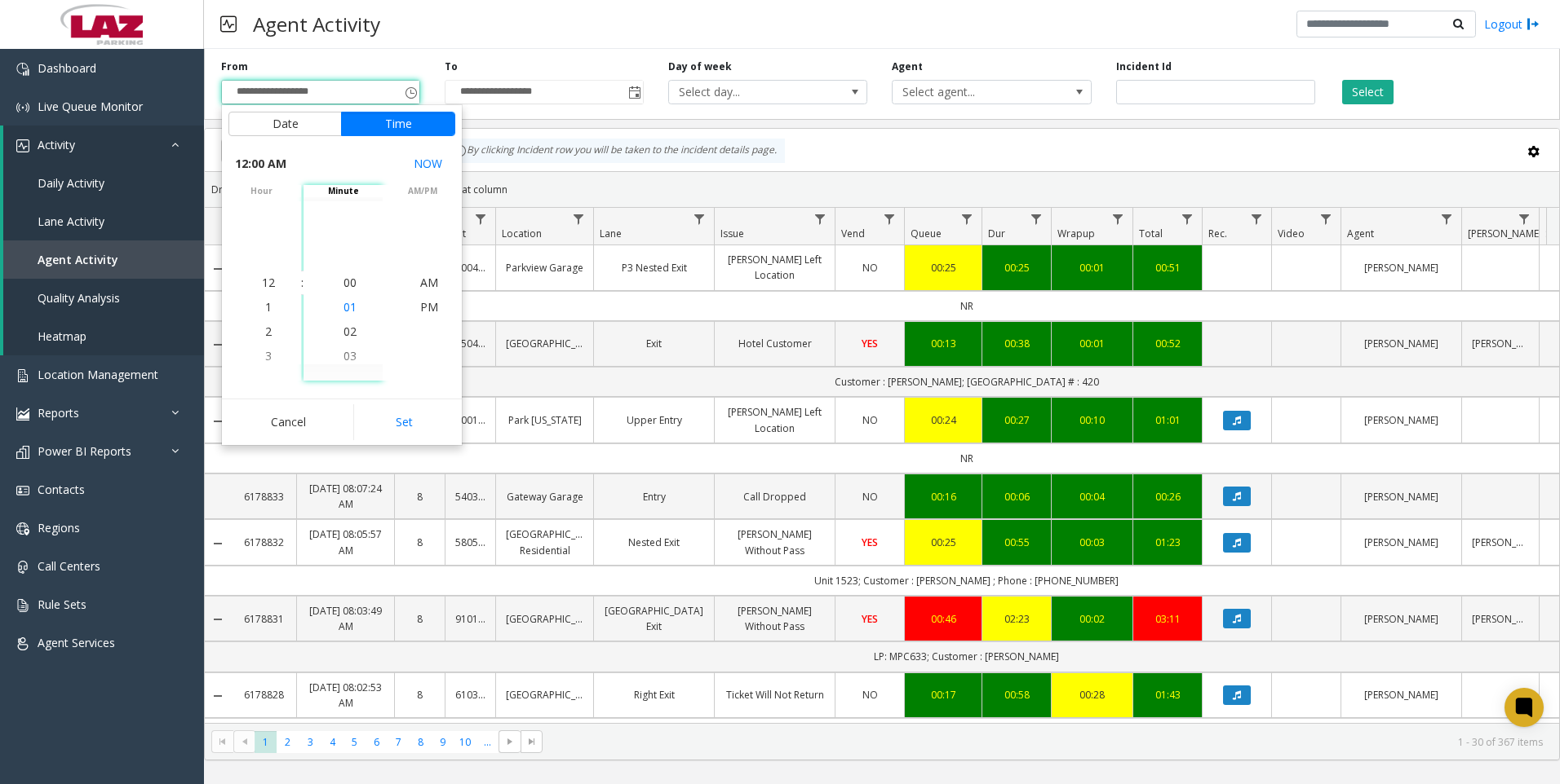
click at [347, 305] on span "01" at bounding box center [350, 306] width 13 height 15
click at [430, 308] on span "PM" at bounding box center [429, 306] width 18 height 15
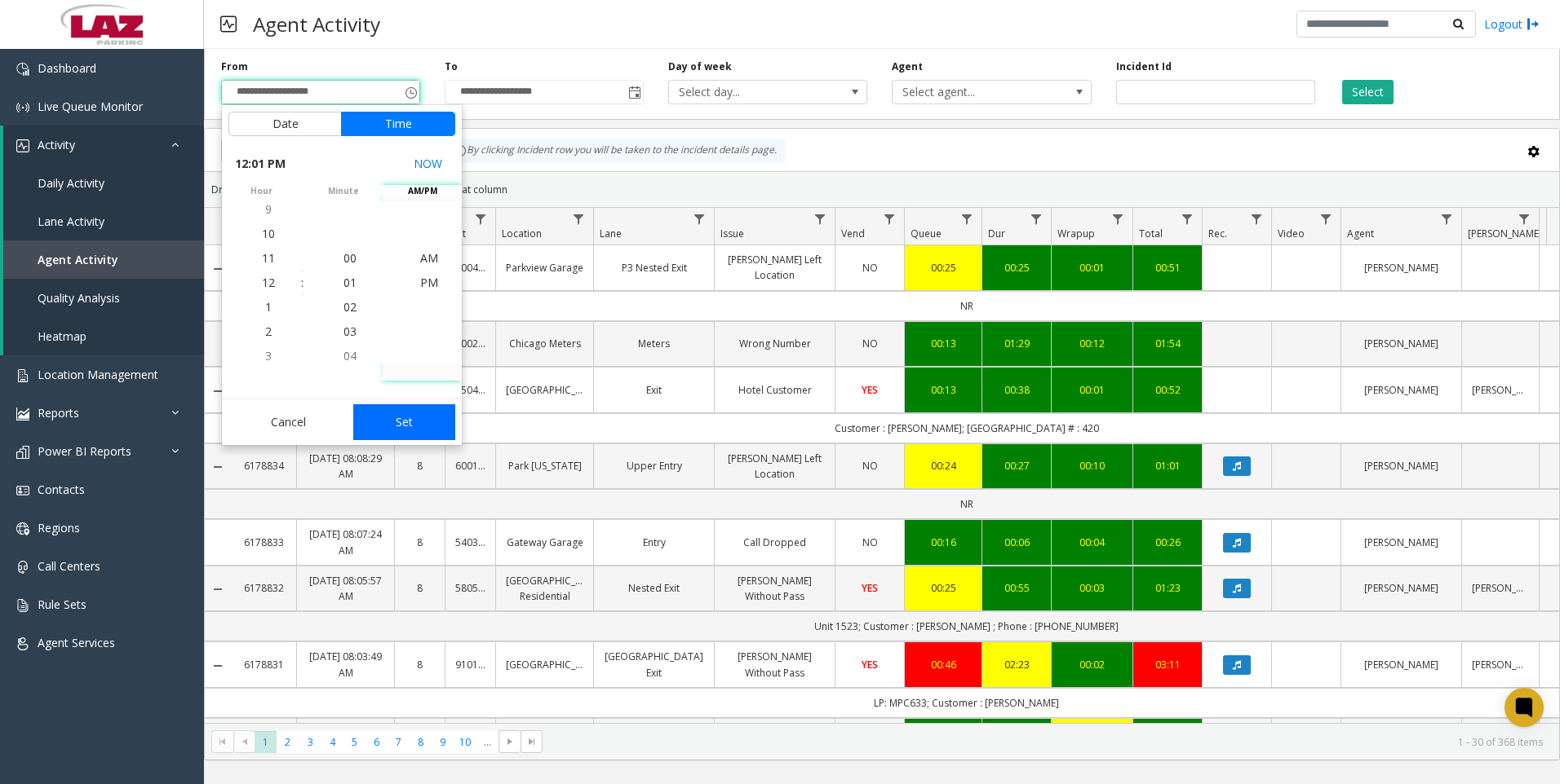
click at [415, 416] on button "Set" at bounding box center [405, 423] width 103 height 36
type input "**********"
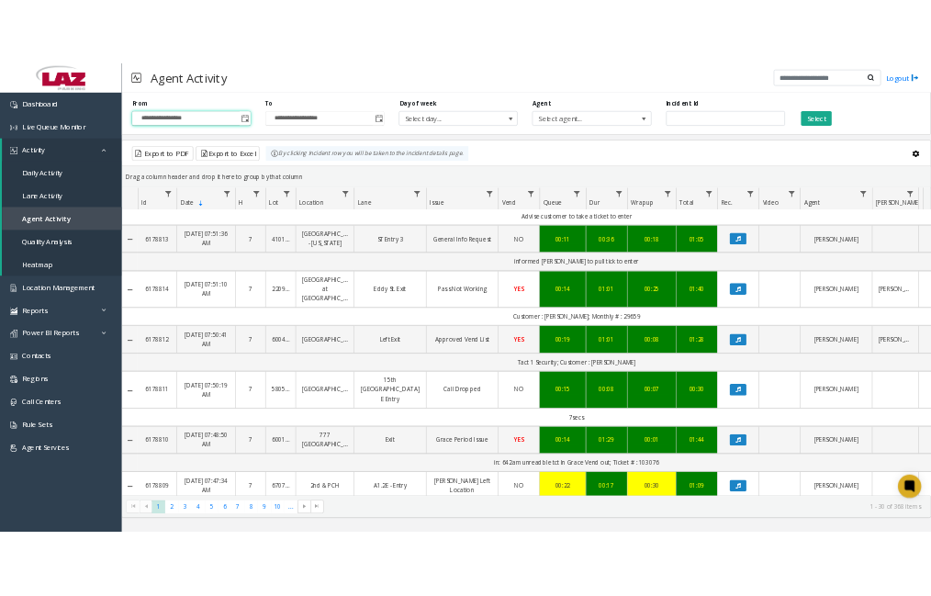
scroll to position [1929, 0]
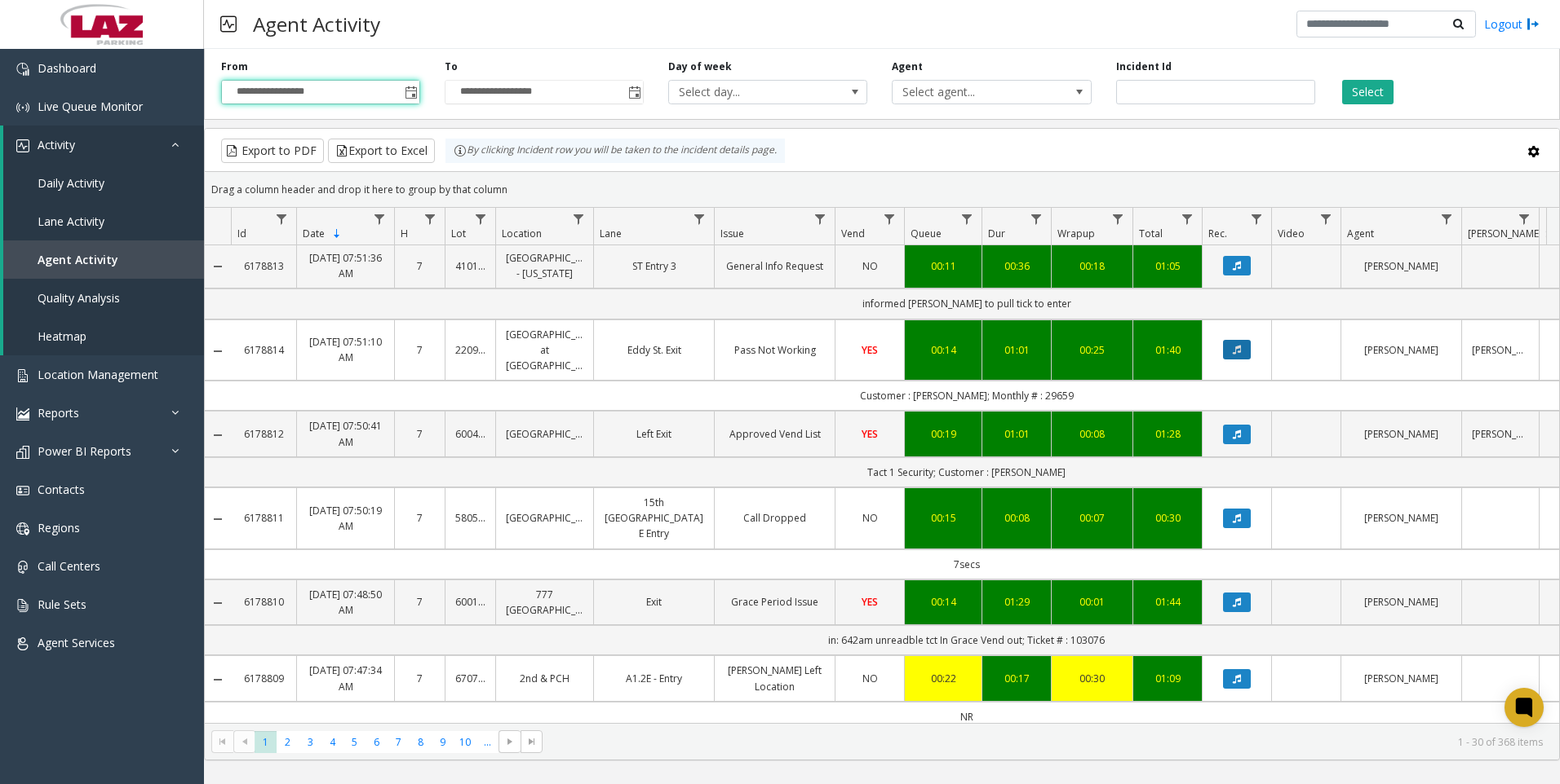
click at [1236, 354] on icon "Data table" at bounding box center [1237, 349] width 8 height 10
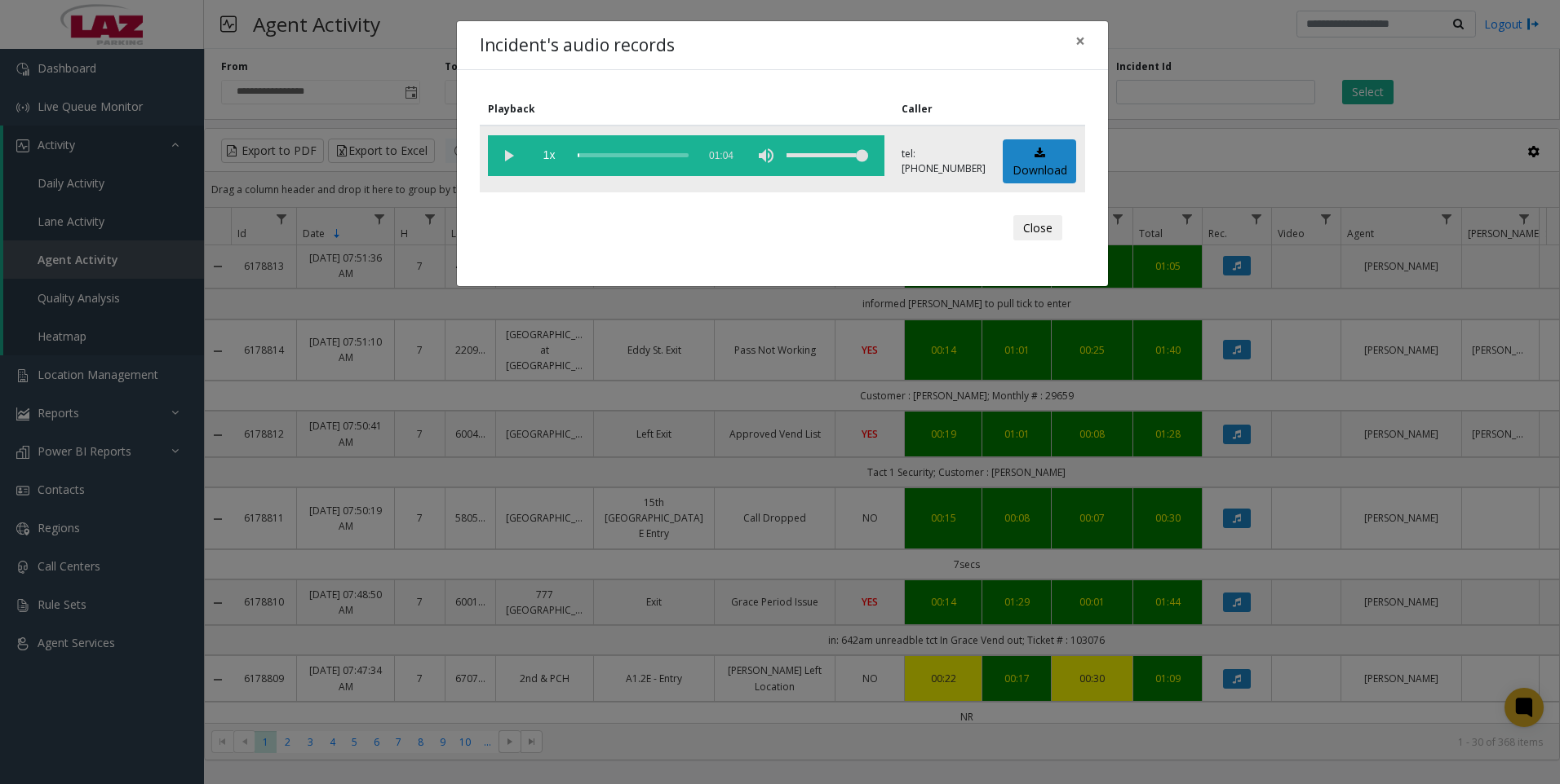
click at [505, 155] on vg-play-pause at bounding box center [508, 155] width 41 height 41
click at [828, 154] on div "volume level" at bounding box center [827, 155] width 82 height 41
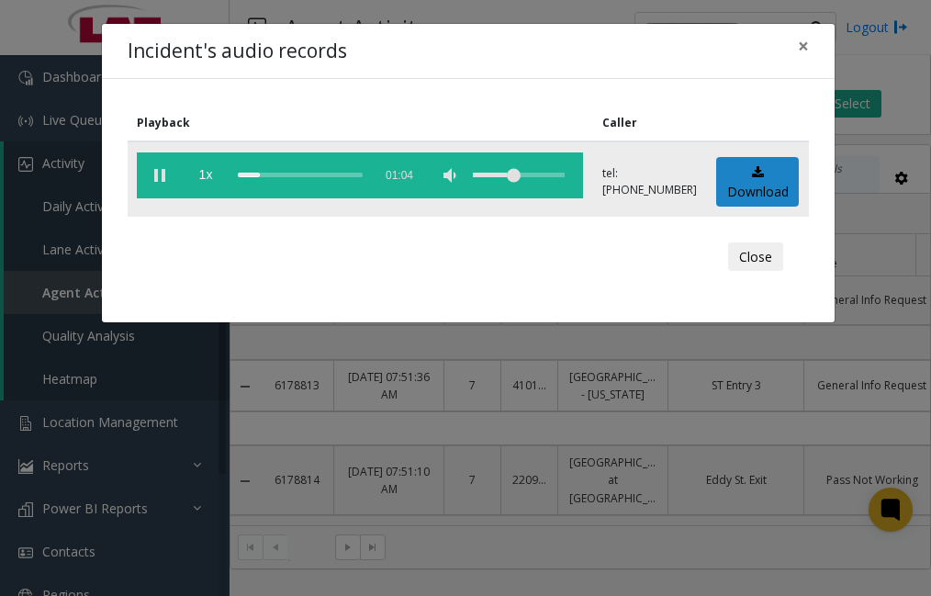
click at [539, 172] on div "volume level" at bounding box center [519, 175] width 92 height 46
click at [557, 172] on div "volume level" at bounding box center [519, 175] width 92 height 46
click at [583, 175] on vg-controls "1x 01:04" at bounding box center [360, 175] width 446 height 46
click at [801, 48] on span "×" at bounding box center [803, 46] width 11 height 26
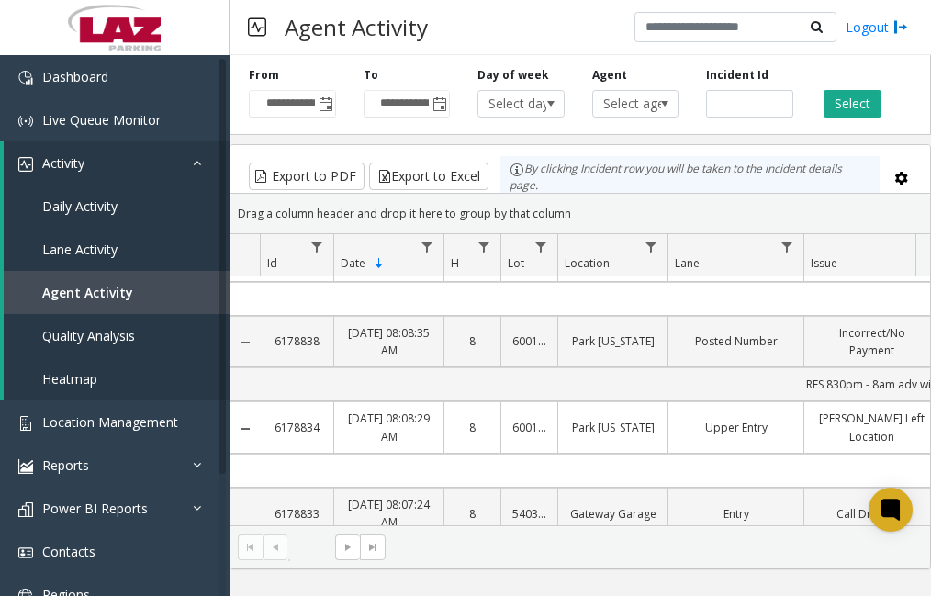
scroll to position [0, 0]
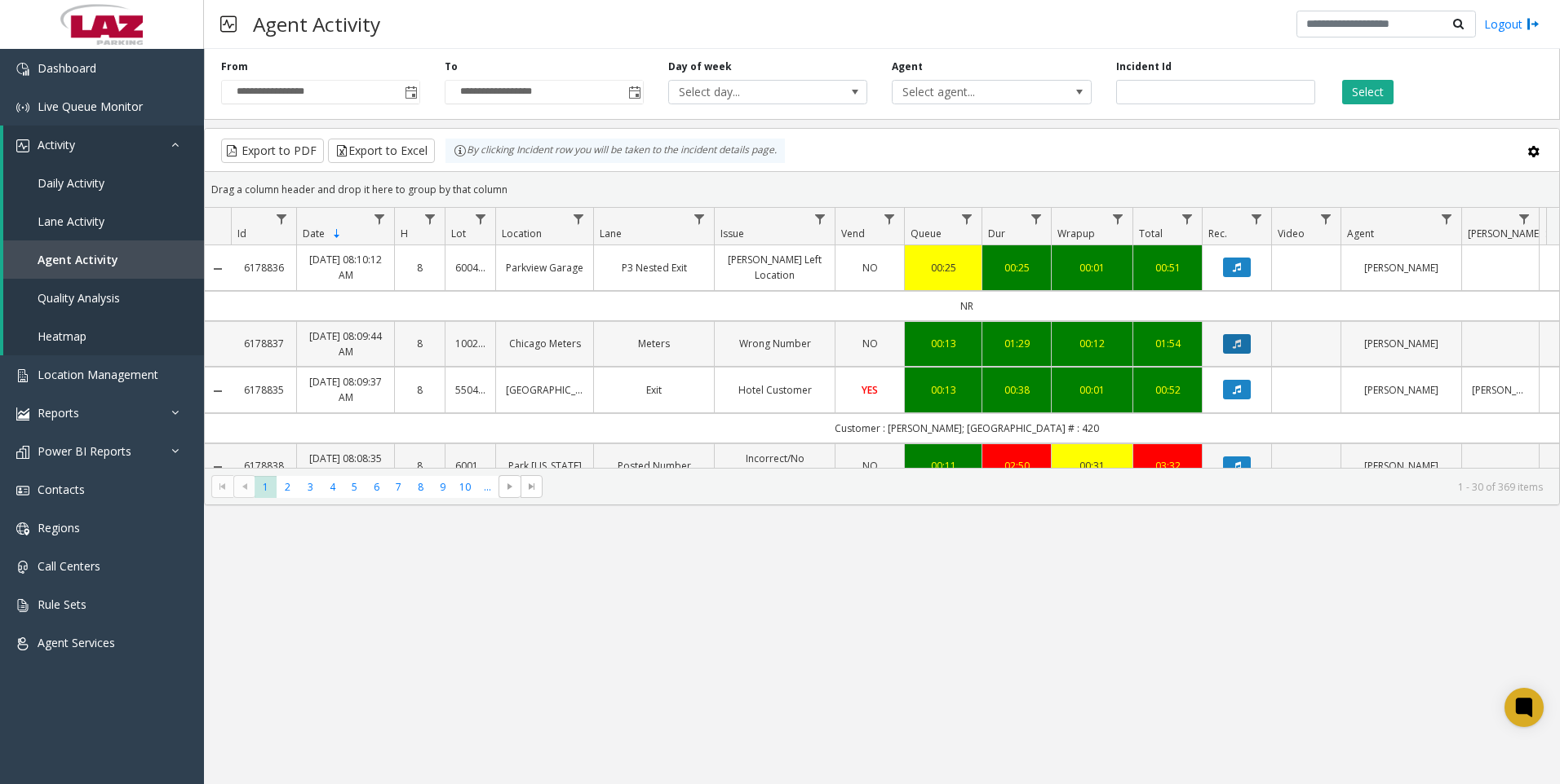
click at [1233, 344] on icon "Data table" at bounding box center [1237, 344] width 8 height 10
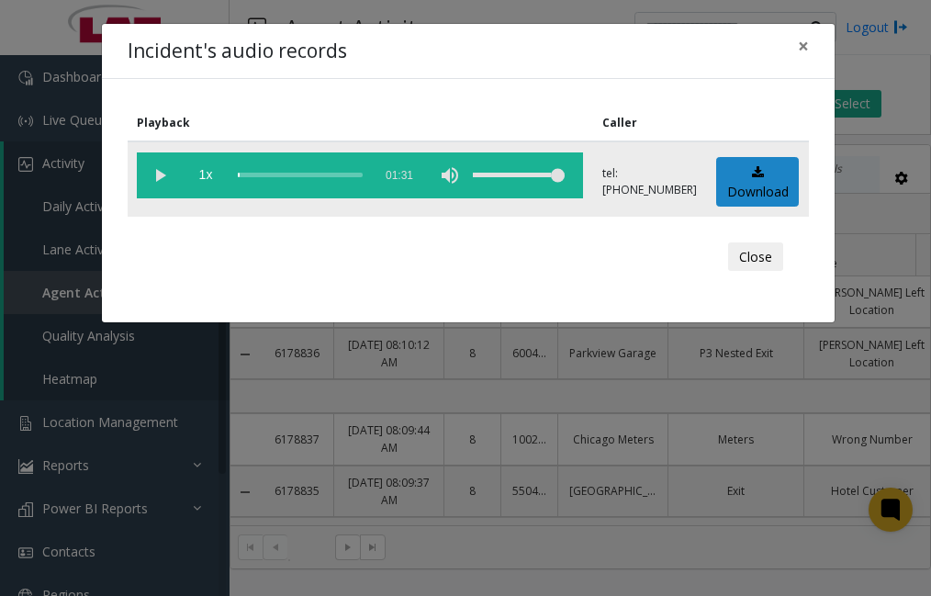
click at [158, 180] on vg-play-pause at bounding box center [160, 175] width 46 height 46
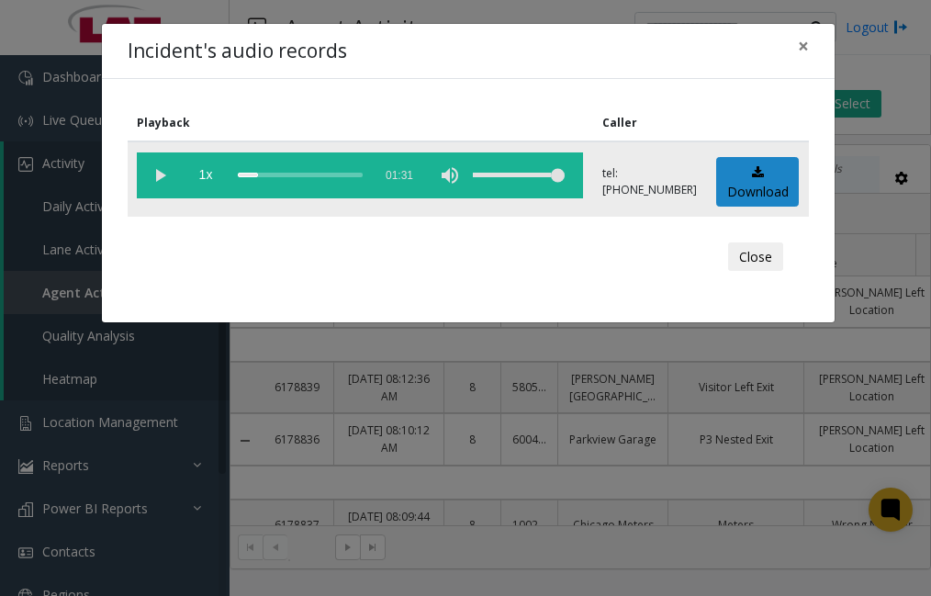
click at [157, 175] on vg-play-pause at bounding box center [160, 175] width 46 height 46
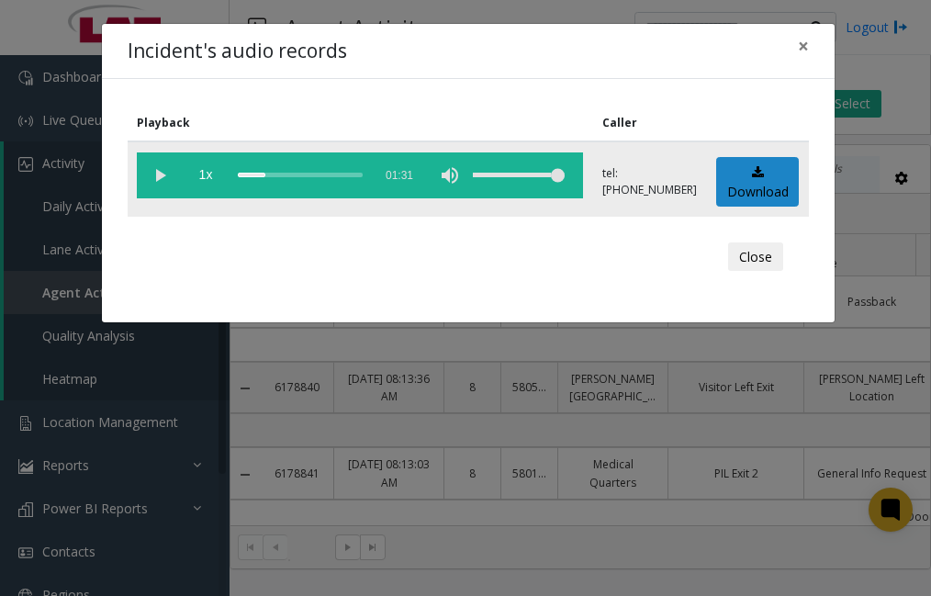
click at [159, 171] on app-root "**********" at bounding box center [465, 298] width 931 height 596
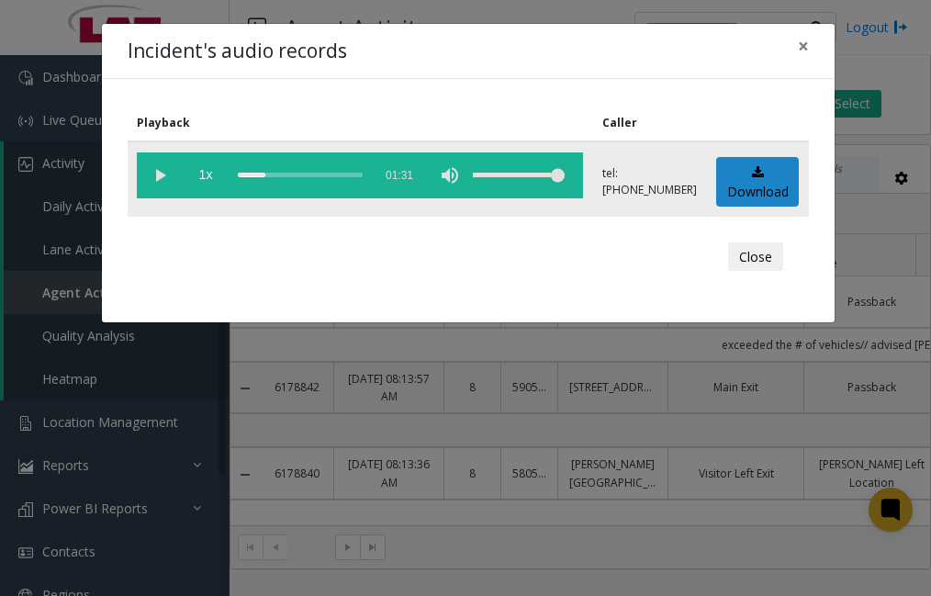
click at [159, 174] on vg-play-pause at bounding box center [160, 175] width 46 height 46
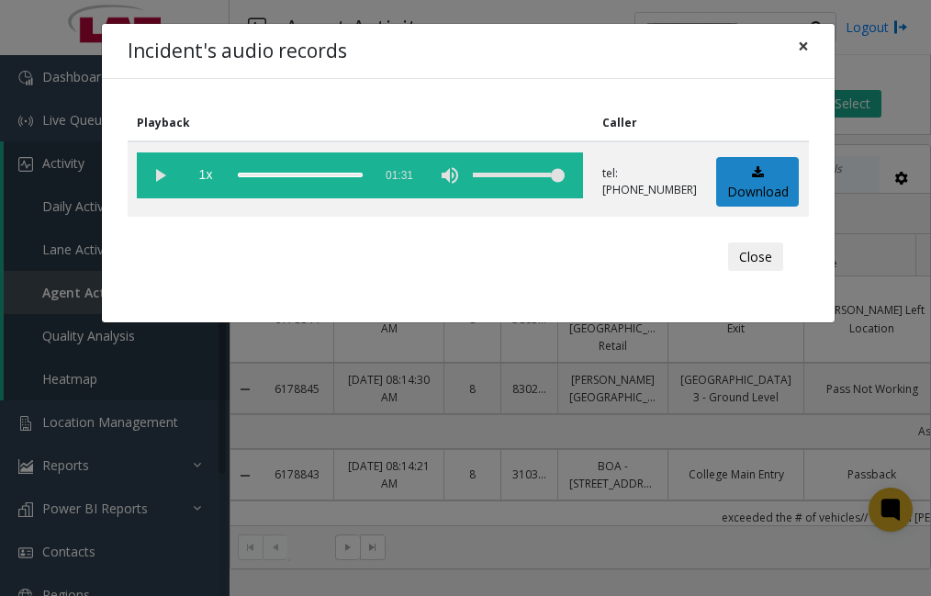
click at [803, 46] on span "×" at bounding box center [803, 46] width 11 height 26
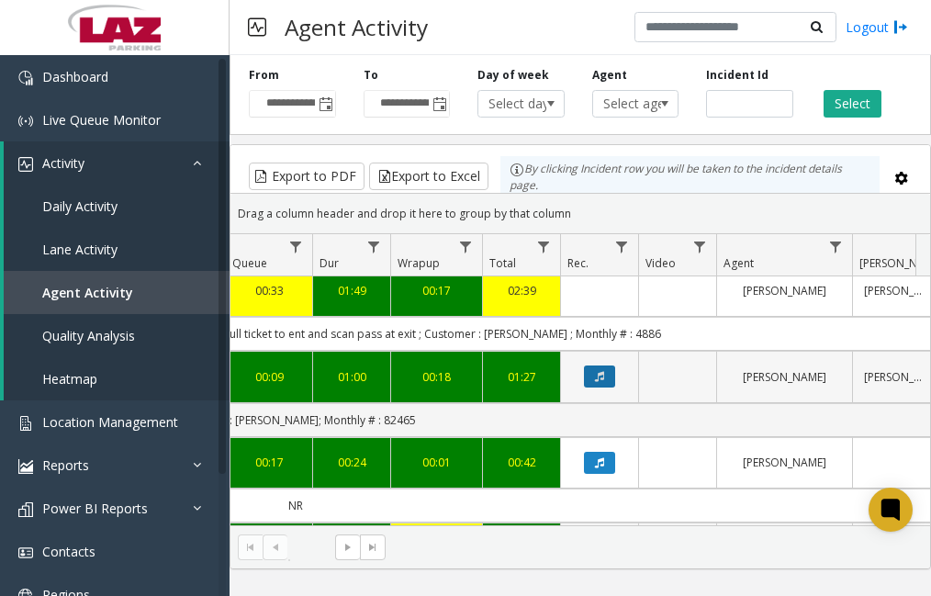
click at [601, 366] on button "Data table" at bounding box center [599, 377] width 31 height 22
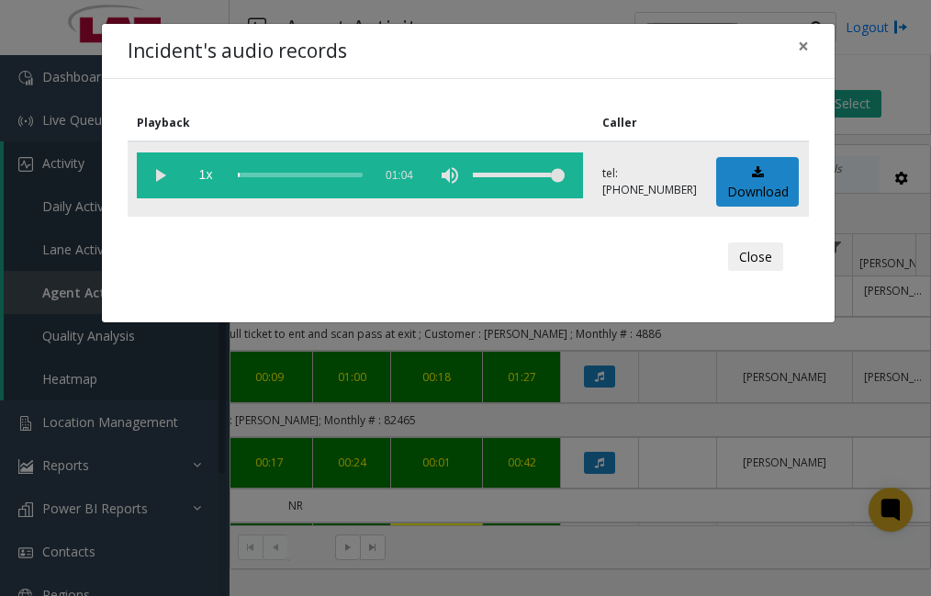
click at [152, 171] on vg-play-pause at bounding box center [160, 175] width 46 height 46
click at [543, 171] on div "volume level" at bounding box center [519, 175] width 92 height 46
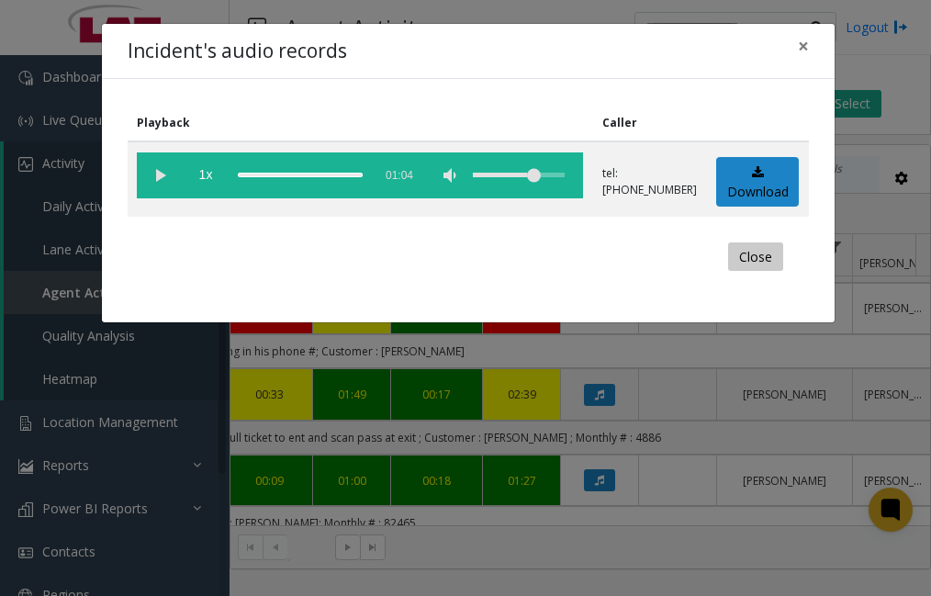
click at [761, 261] on button "Close" at bounding box center [755, 256] width 55 height 29
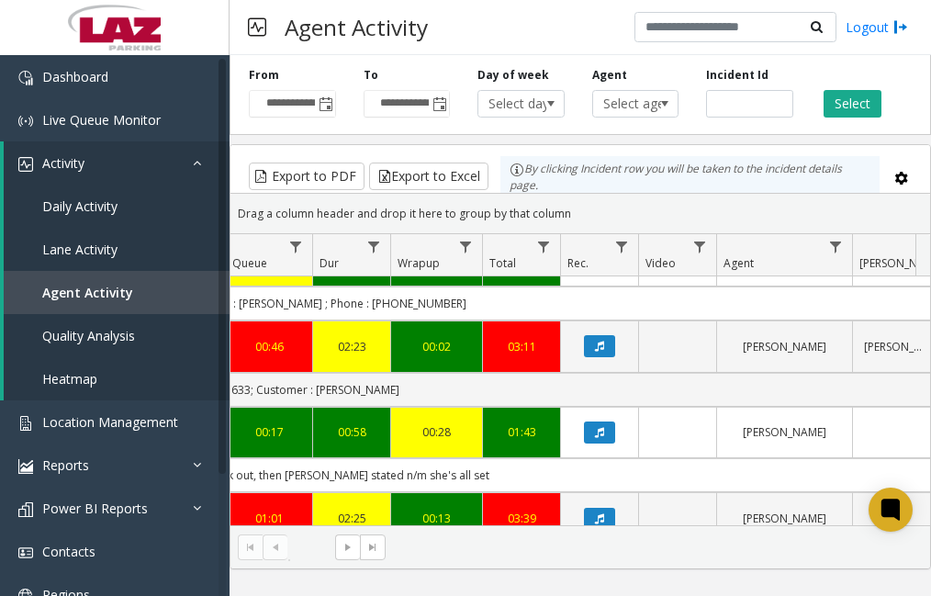
scroll to position [1194, 793]
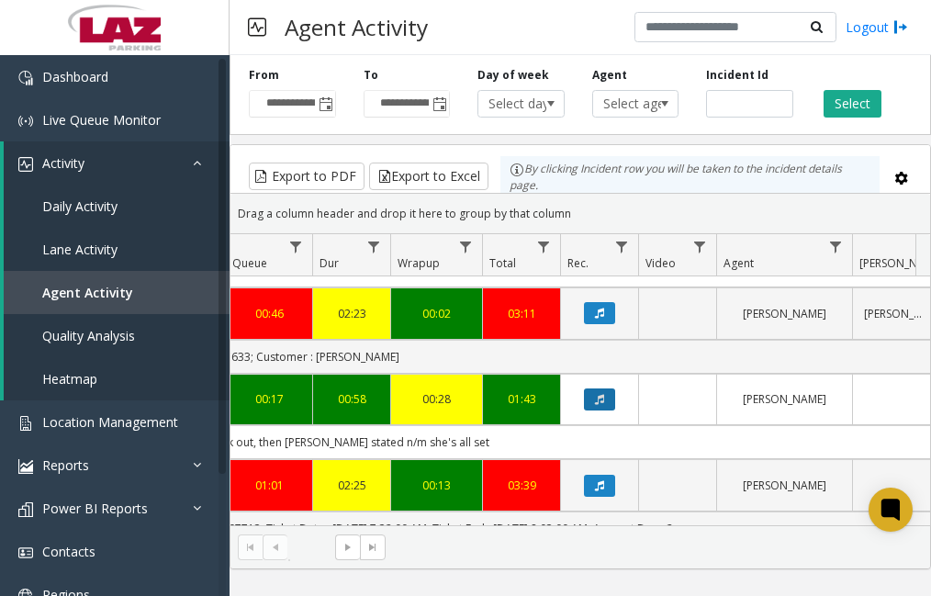
click at [607, 388] on button "Data table" at bounding box center [599, 399] width 31 height 22
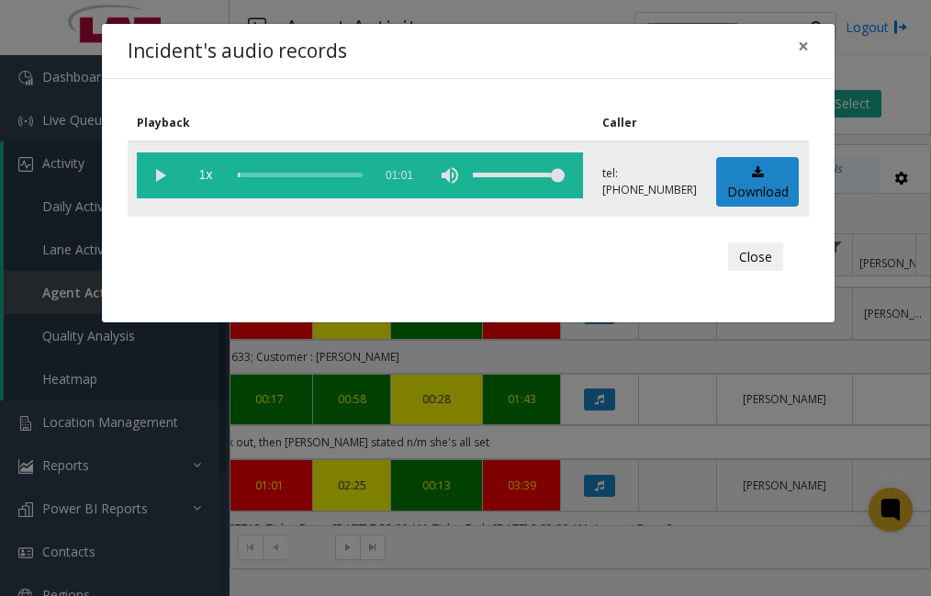
click at [149, 175] on vg-play-pause at bounding box center [160, 175] width 46 height 46
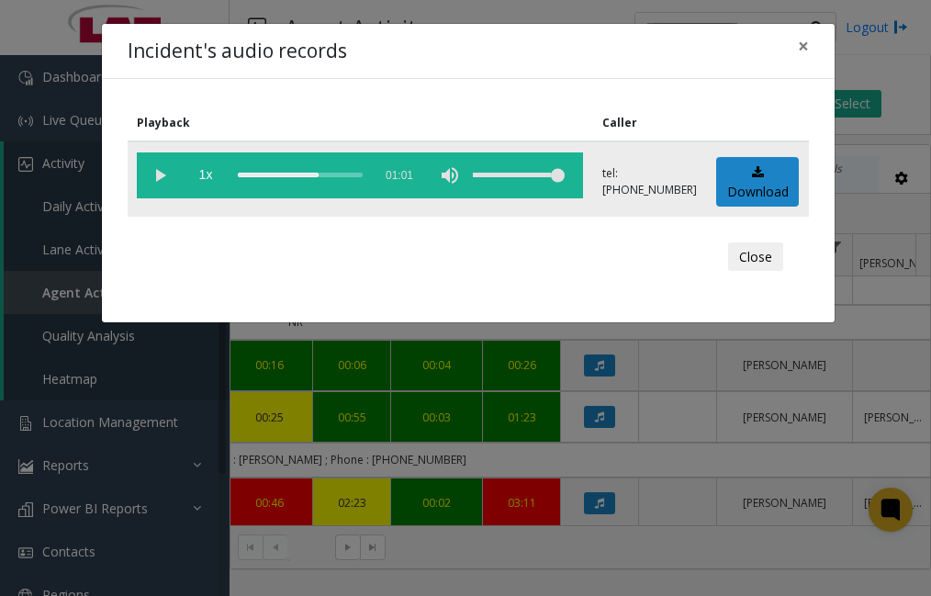
click at [301, 174] on div "scrub bar" at bounding box center [300, 175] width 125 height 46
click at [757, 264] on button "Close" at bounding box center [755, 256] width 55 height 29
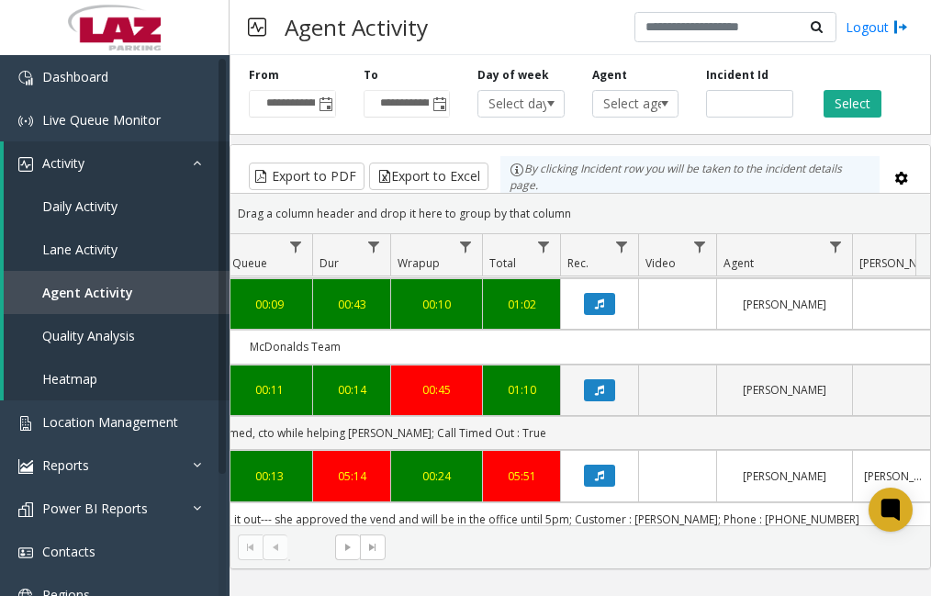
scroll to position [2258, 793]
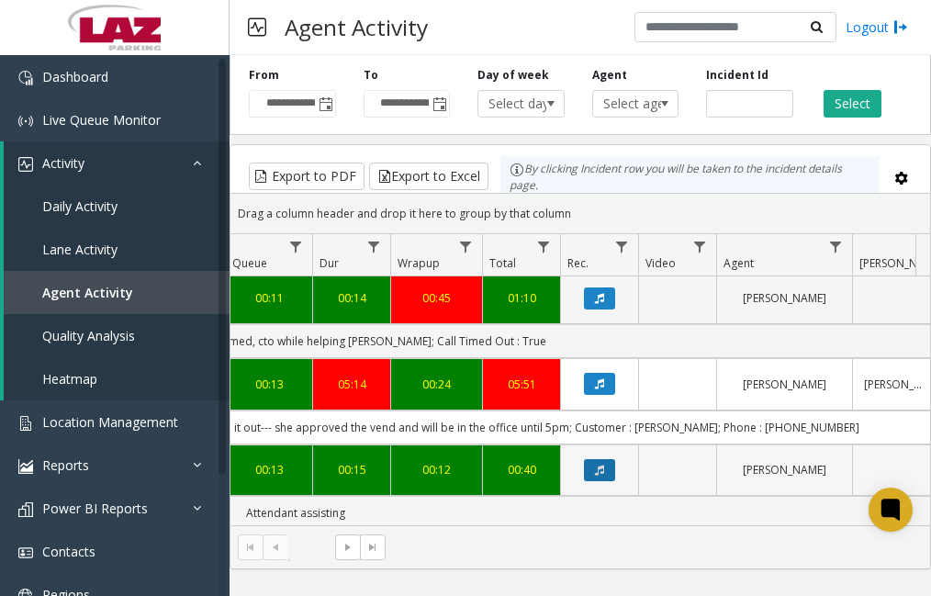
click at [599, 465] on icon "Data table" at bounding box center [599, 470] width 9 height 11
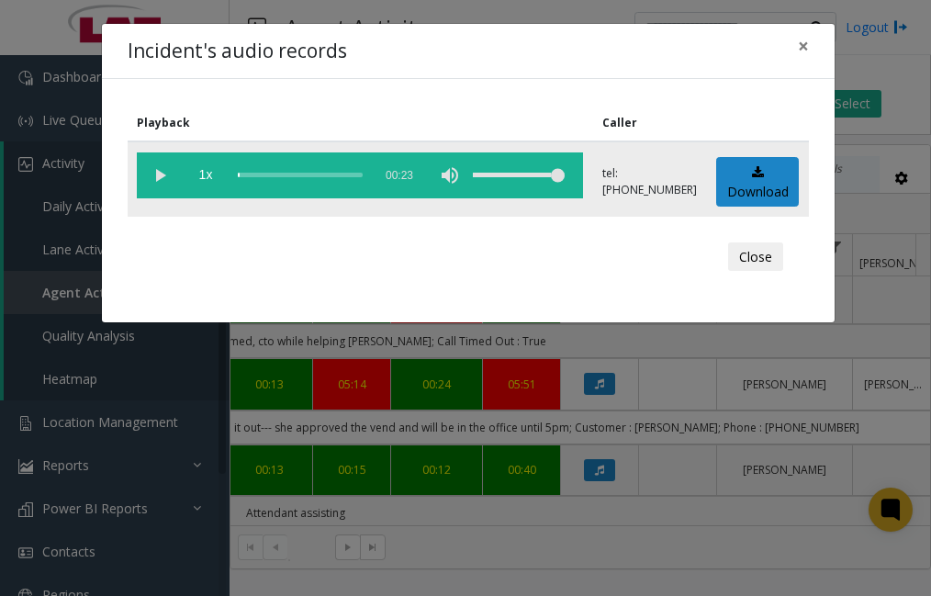
click at [159, 177] on vg-play-pause at bounding box center [160, 175] width 46 height 46
click at [752, 261] on button "Close" at bounding box center [755, 256] width 55 height 29
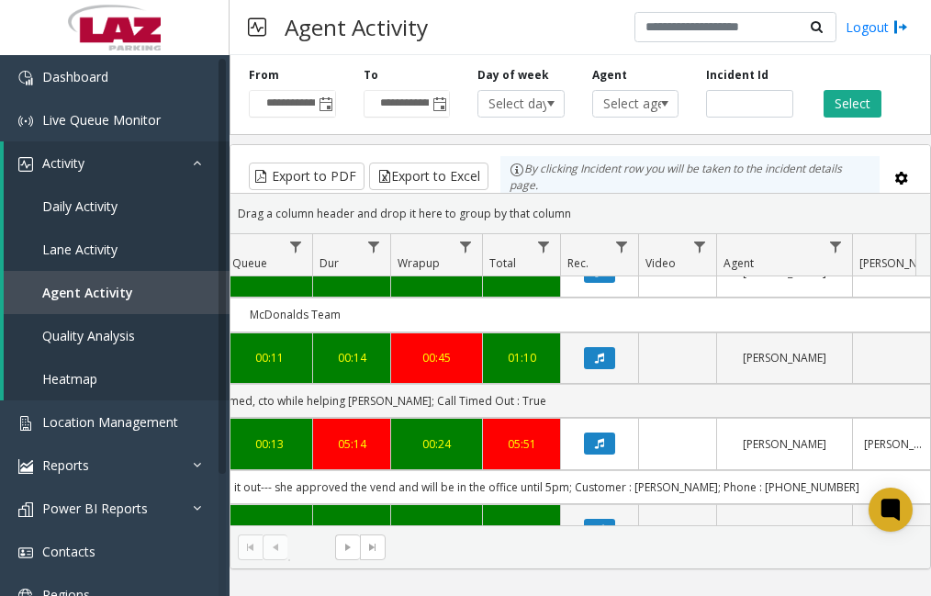
scroll to position [2166, 793]
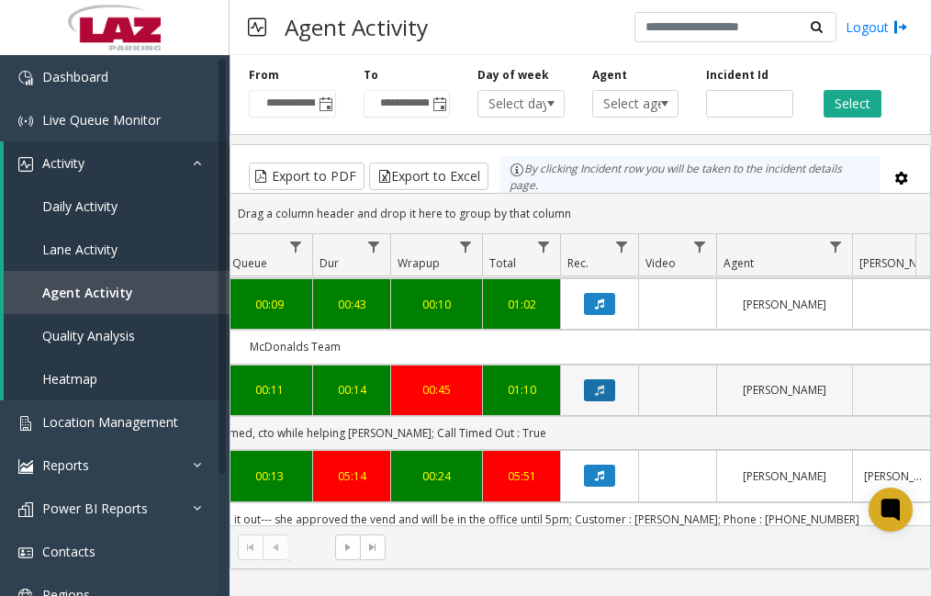
click at [592, 379] on button "Data table" at bounding box center [599, 390] width 31 height 22
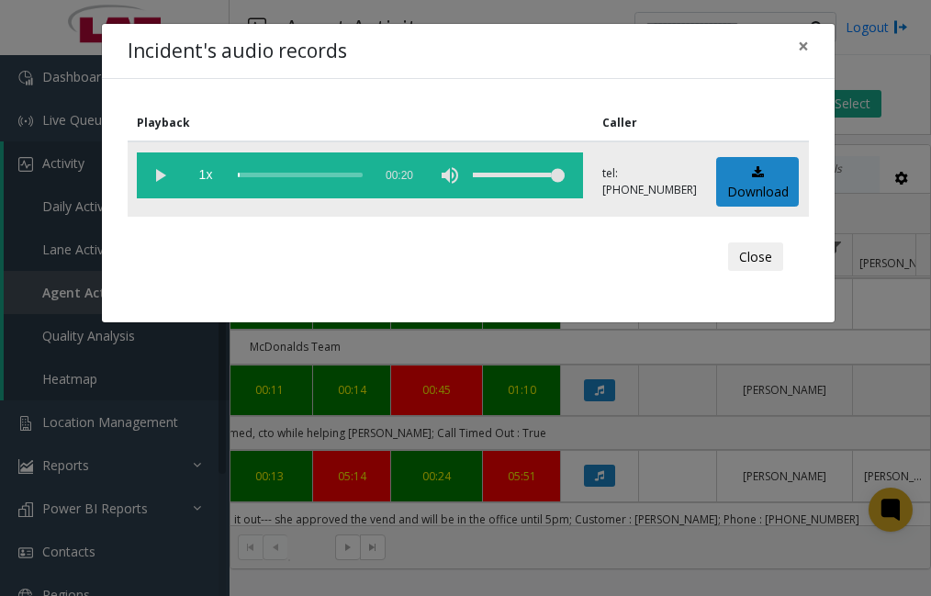
click at [162, 178] on vg-play-pause at bounding box center [160, 175] width 46 height 46
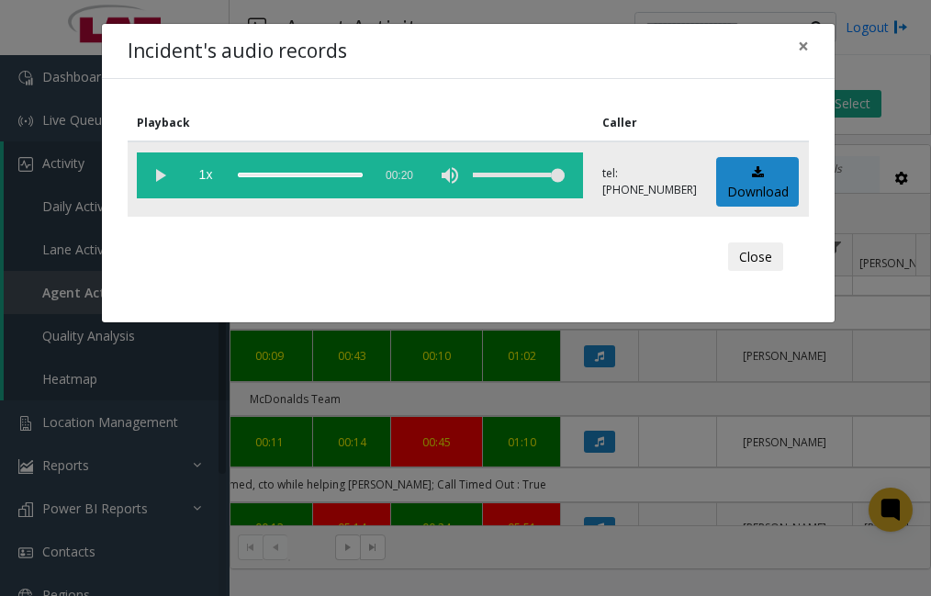
click at [158, 175] on vg-play-pause at bounding box center [160, 175] width 46 height 46
